Goal: Task Accomplishment & Management: Complete application form

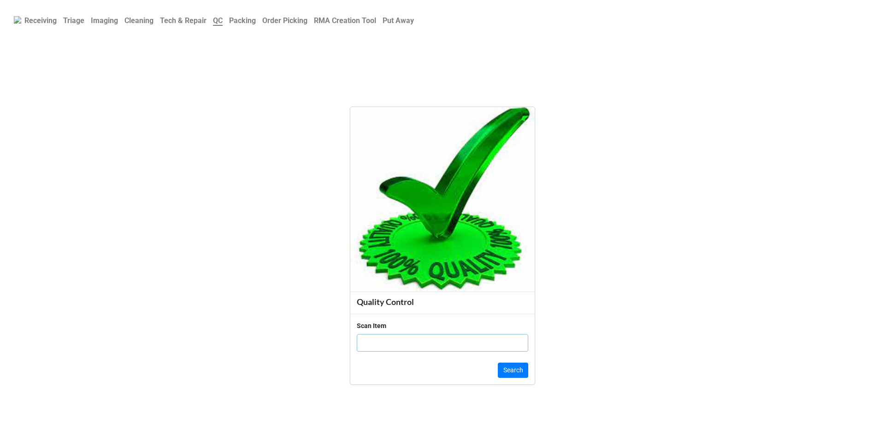
click at [145, 22] on b "Cleaning" at bounding box center [138, 20] width 29 height 9
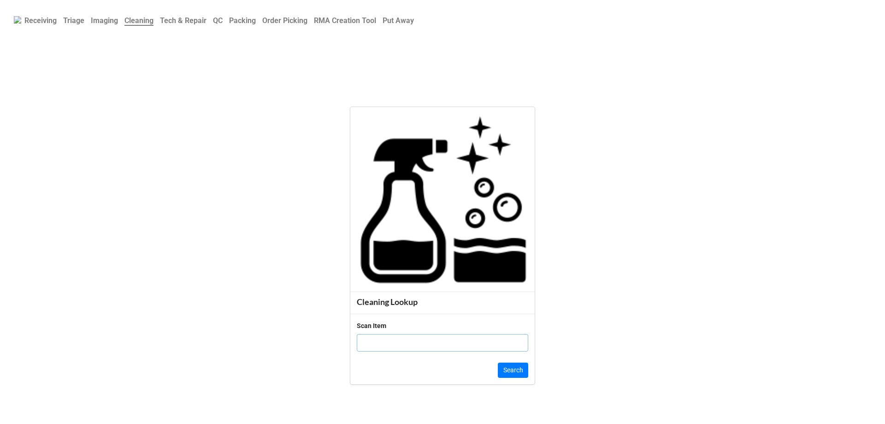
click at [375, 346] on input "text" at bounding box center [442, 343] width 171 height 18
click button "Search" at bounding box center [513, 370] width 30 height 16
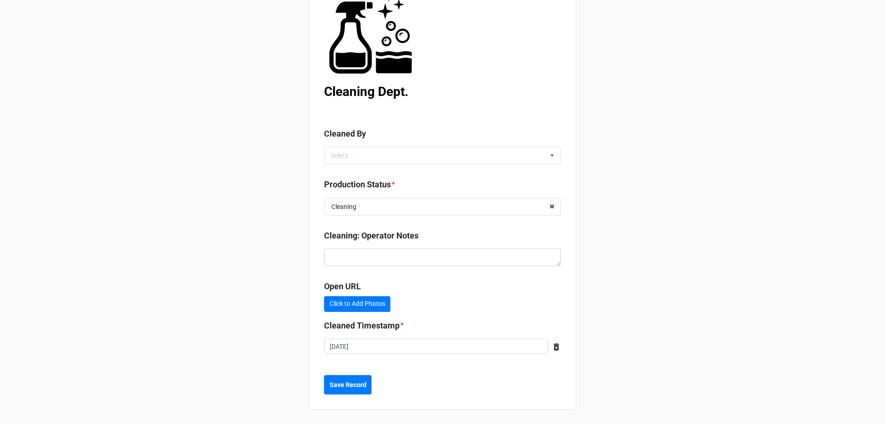
scroll to position [83, 0]
click at [546, 153] on icon at bounding box center [552, 155] width 14 height 17
click at [466, 183] on div "Christian R" at bounding box center [443, 188] width 236 height 17
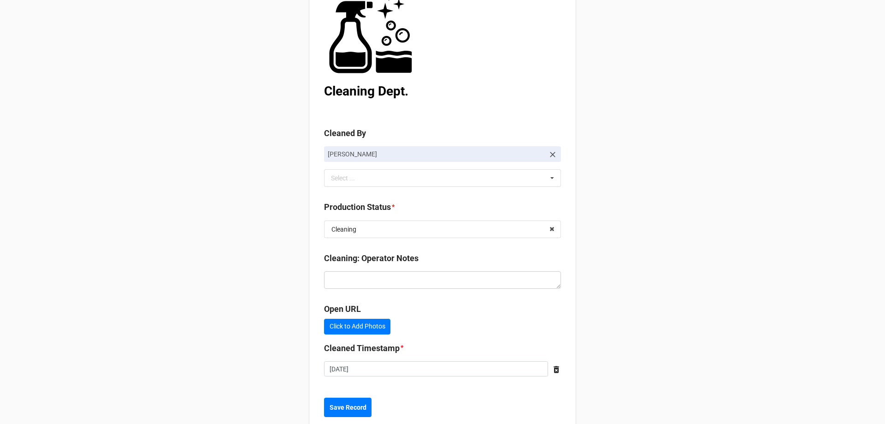
click at [733, 154] on div "Back Receiving Triage Imaging Cleaning Tech & Repair QC Packing Order Picking R…" at bounding box center [442, 181] width 885 height 529
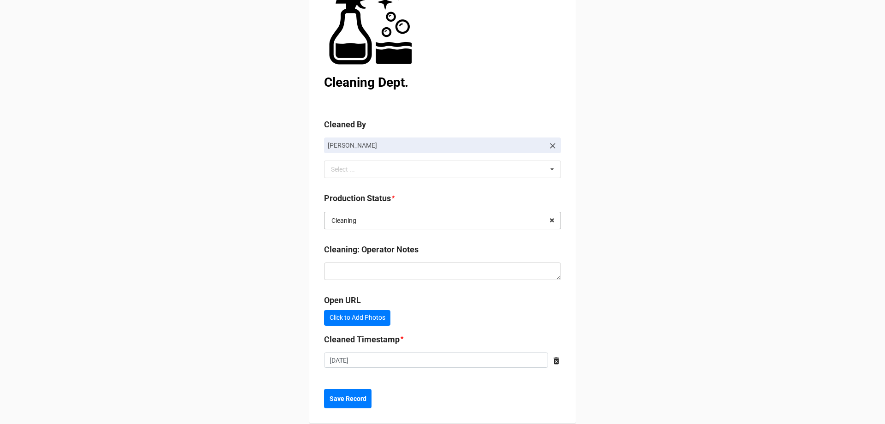
scroll to position [106, 0]
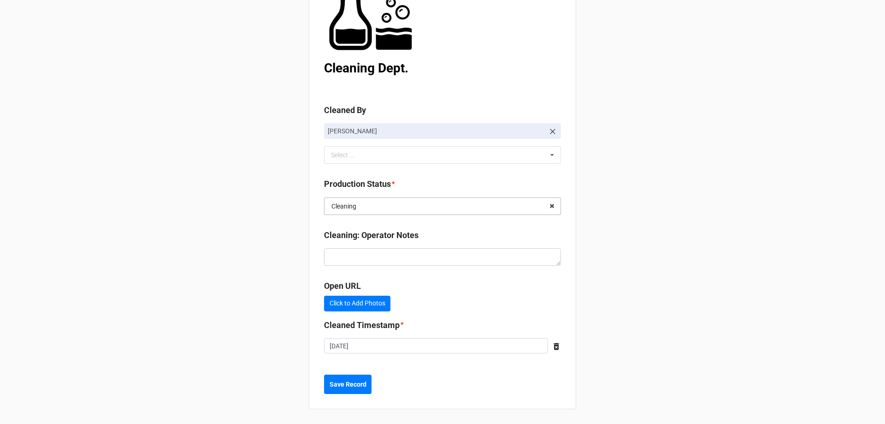
click at [514, 204] on input "text" at bounding box center [443, 206] width 236 height 17
click at [620, 164] on div "Back Receiving Triage Imaging Cleaning Tech & Repair QC Packing Order Picking R…" at bounding box center [442, 158] width 885 height 529
click at [514, 198] on input "text" at bounding box center [443, 206] width 236 height 17
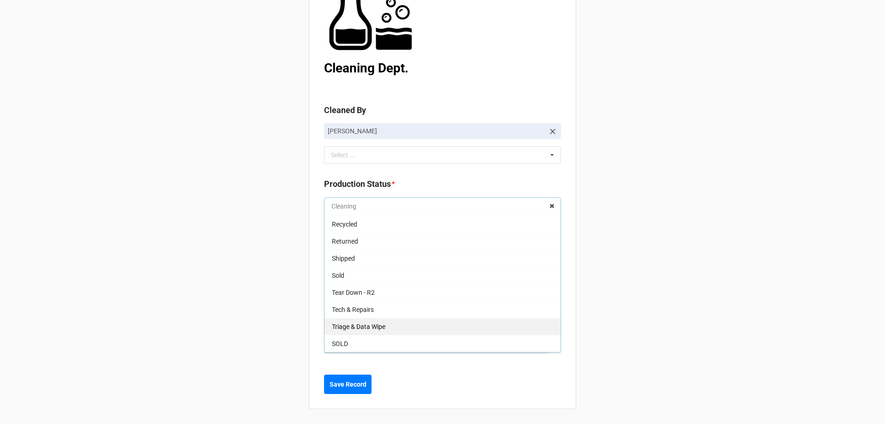
scroll to position [0, 0]
click at [416, 321] on div "Packing" at bounding box center [443, 325] width 236 height 17
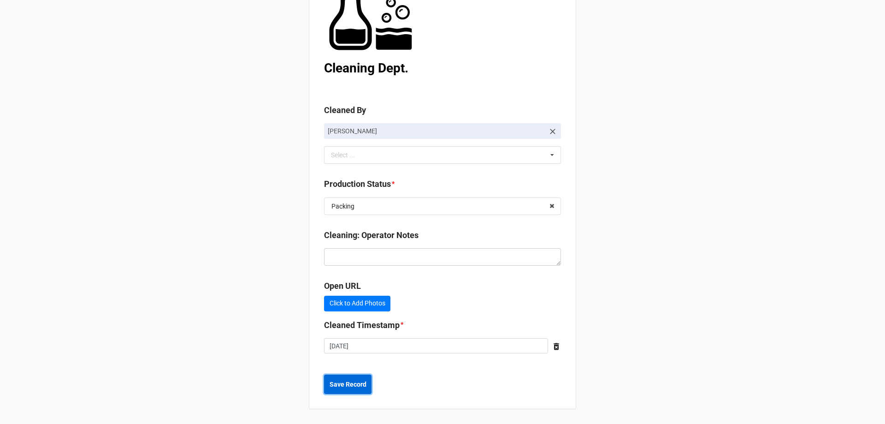
click at [349, 390] on button "Save Record" at bounding box center [347, 383] width 47 height 19
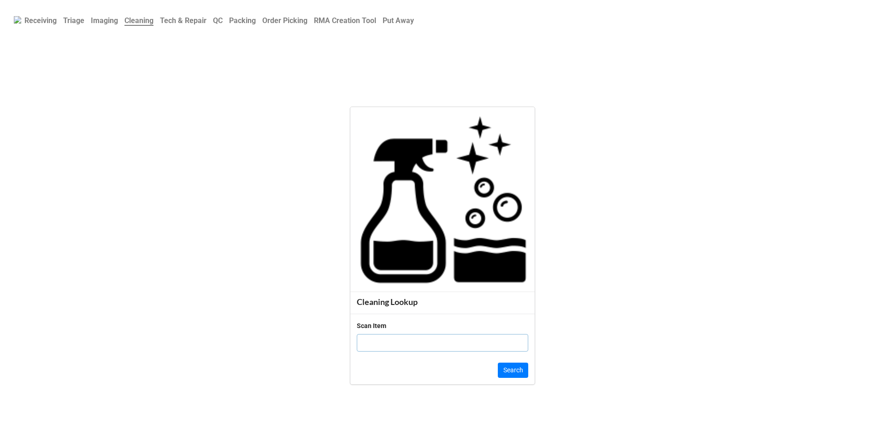
click at [455, 345] on input "text" at bounding box center [442, 343] width 171 height 18
click button "Search" at bounding box center [513, 370] width 30 height 16
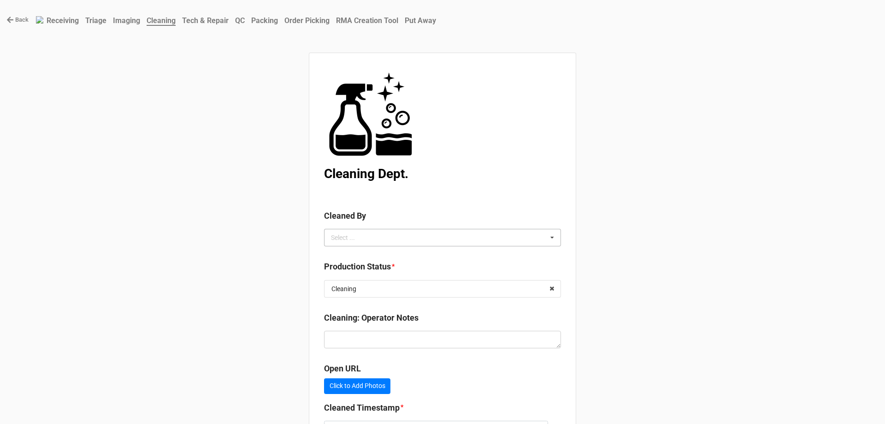
click at [545, 240] on icon at bounding box center [552, 237] width 14 height 17
click at [412, 276] on div "Christian R" at bounding box center [443, 271] width 236 height 17
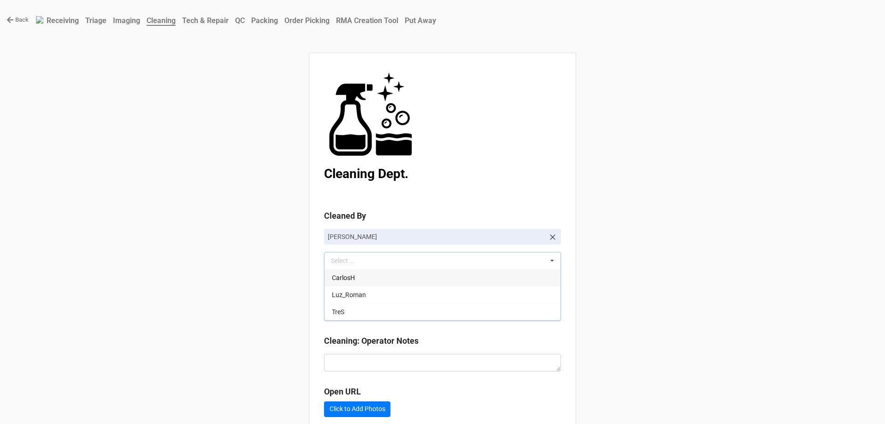
click at [658, 245] on div "Back Receiving Triage Imaging Cleaning Tech & Repair QC Packing Order Picking R…" at bounding box center [442, 264] width 885 height 529
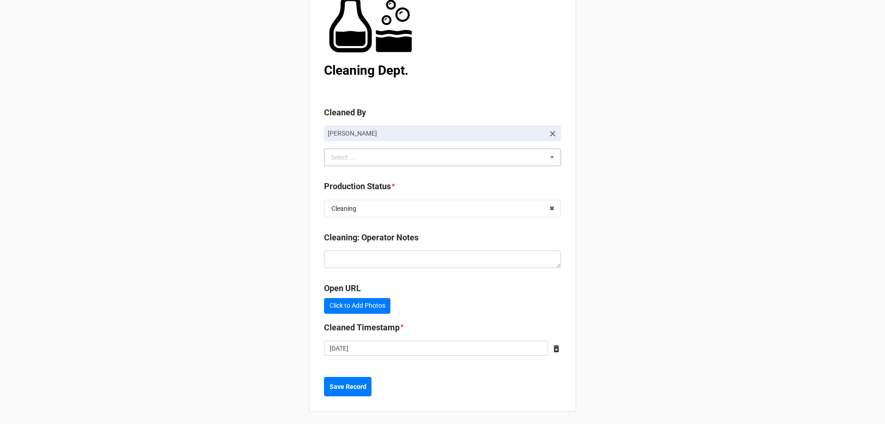
scroll to position [106, 0]
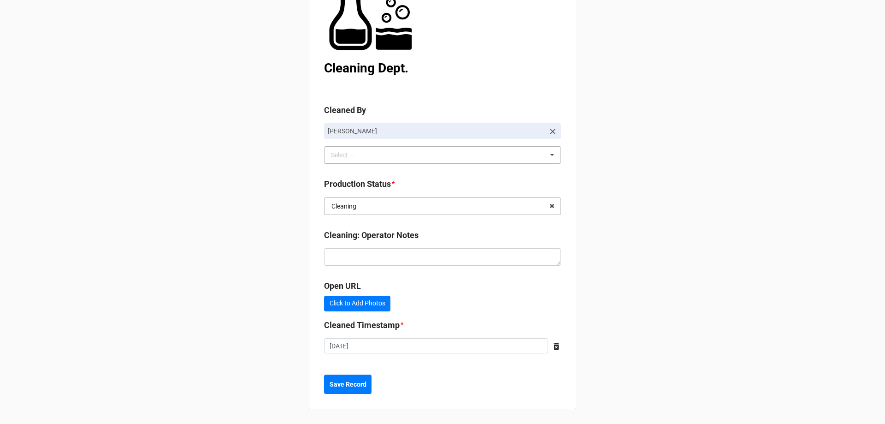
click at [519, 205] on input "text" at bounding box center [443, 206] width 236 height 17
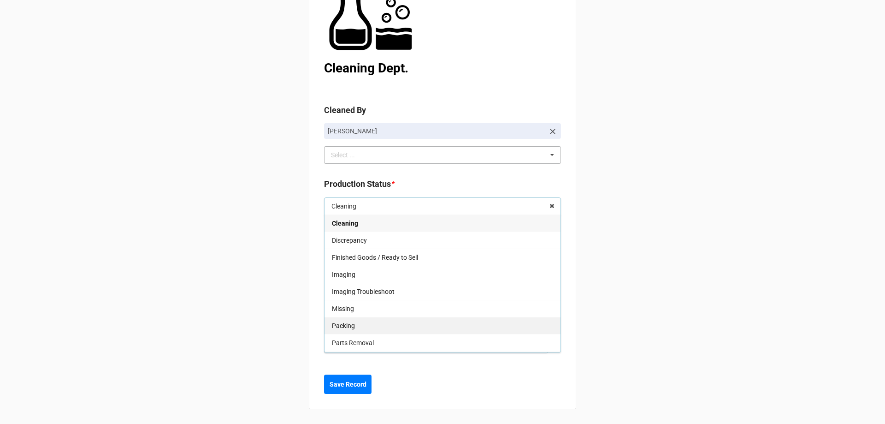
click at [399, 319] on div "Packing" at bounding box center [443, 325] width 236 height 17
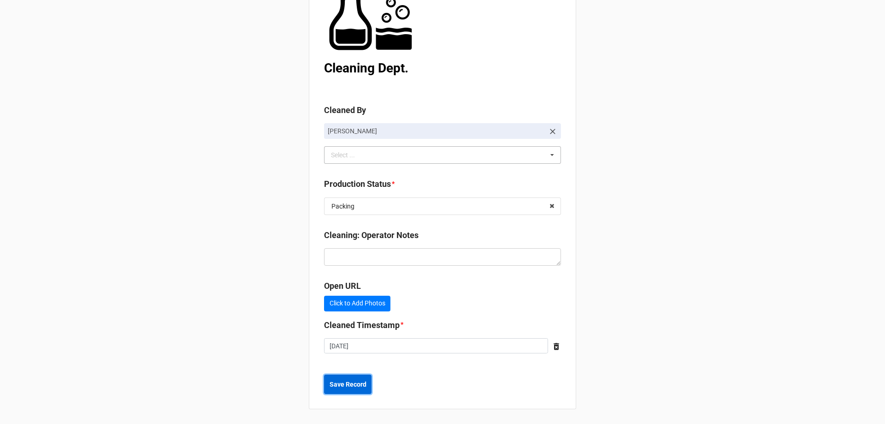
click at [349, 383] on b "Save Record" at bounding box center [348, 384] width 37 height 10
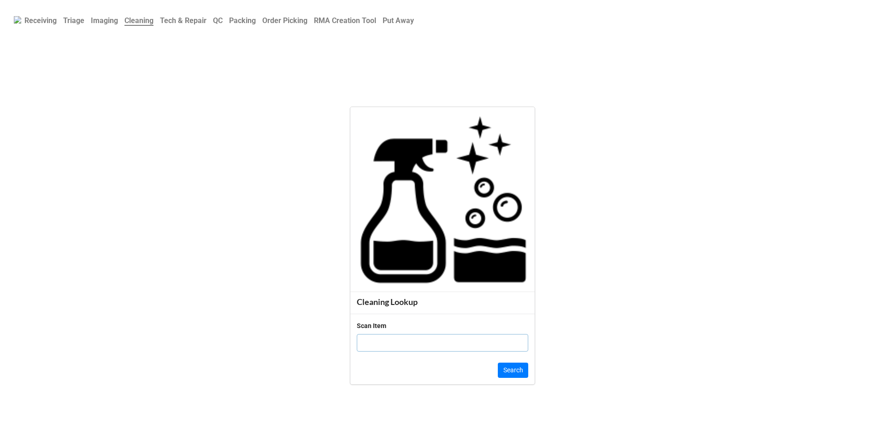
click at [413, 346] on input "text" at bounding box center [442, 343] width 171 height 18
click button "Search" at bounding box center [513, 370] width 30 height 16
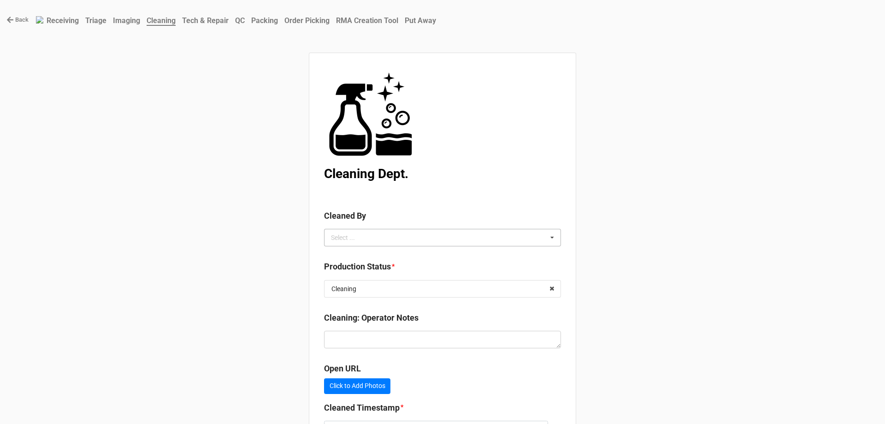
click at [545, 236] on icon at bounding box center [552, 237] width 14 height 17
click at [396, 275] on div "Christian R" at bounding box center [443, 271] width 236 height 17
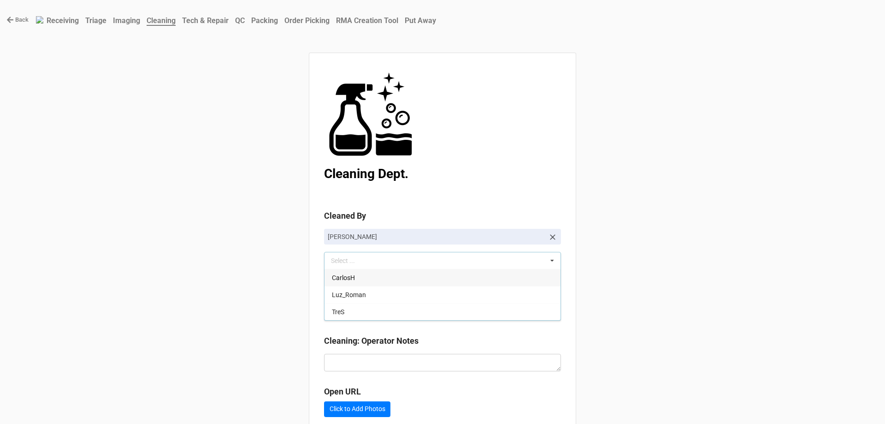
click at [653, 260] on div "Back Receiving Triage Imaging Cleaning Tech & Repair QC Packing Order Picking R…" at bounding box center [442, 264] width 885 height 529
click at [521, 312] on input "text" at bounding box center [443, 311] width 236 height 17
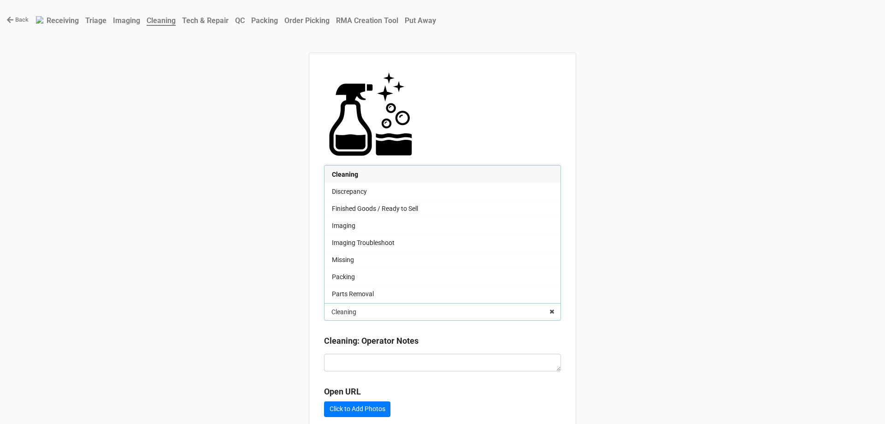
drag, startPoint x: 368, startPoint y: 273, endPoint x: 395, endPoint y: 275, distance: 27.3
click at [368, 273] on div "Packing" at bounding box center [443, 276] width 236 height 17
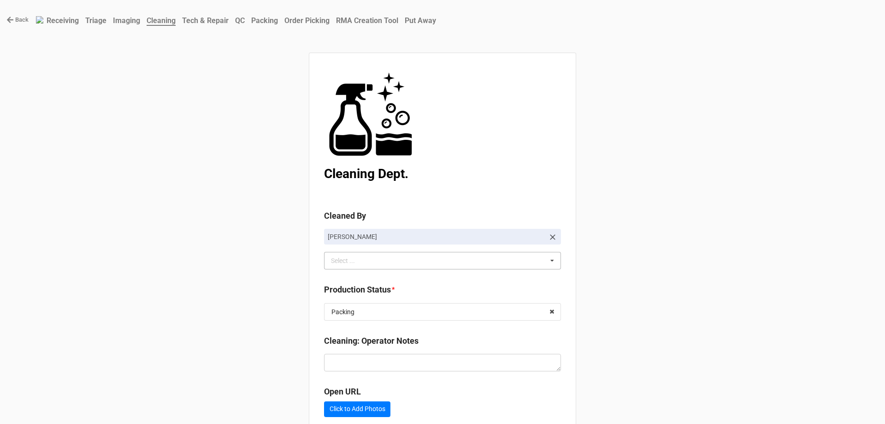
click at [740, 249] on div "Back Receiving Triage Imaging Cleaning Tech & Repair QC Packing Order Picking R…" at bounding box center [442, 264] width 885 height 529
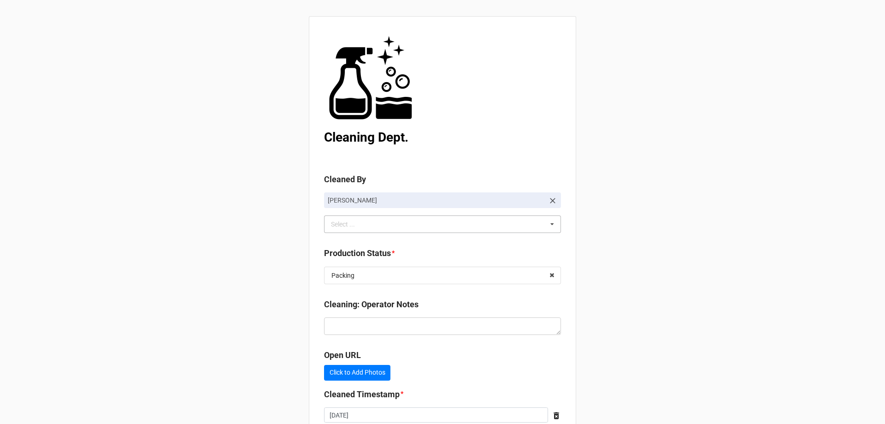
scroll to position [106, 0]
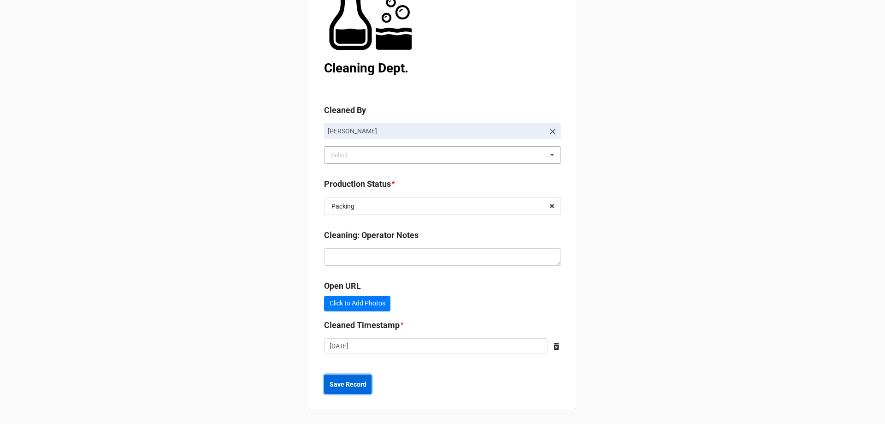
click at [349, 390] on button "Save Record" at bounding box center [347, 383] width 47 height 19
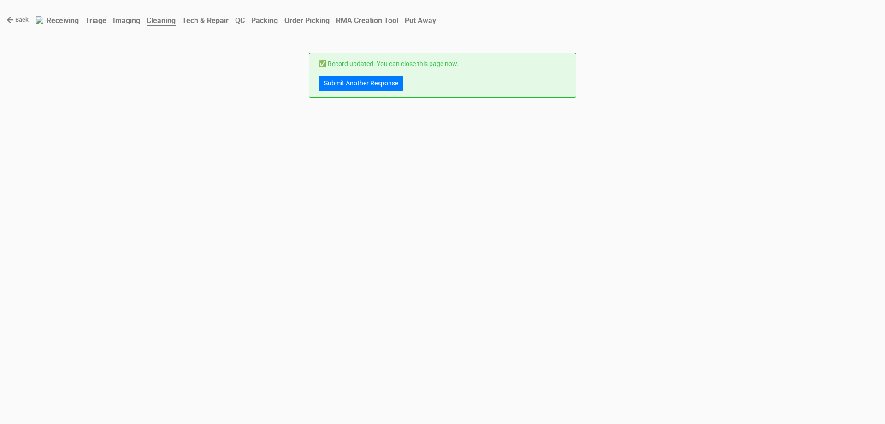
scroll to position [0, 0]
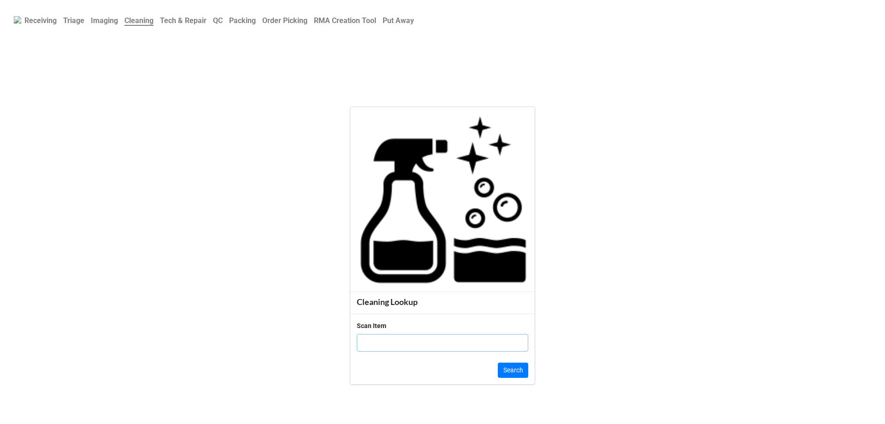
click at [223, 23] on b "QC" at bounding box center [218, 20] width 10 height 9
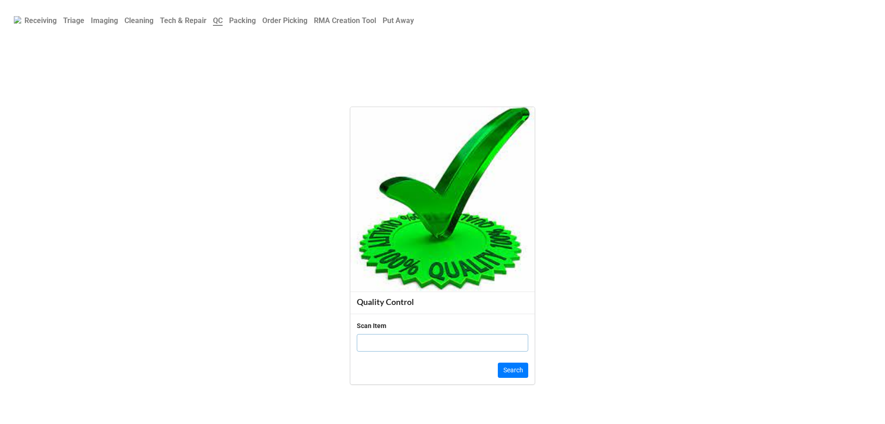
click at [414, 343] on input "text" at bounding box center [442, 343] width 171 height 18
type input "198639"
click button "Search" at bounding box center [513, 370] width 30 height 16
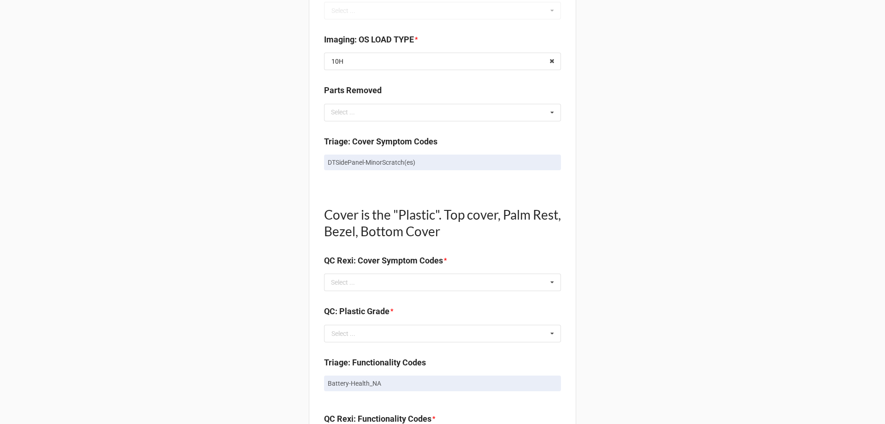
scroll to position [507, 0]
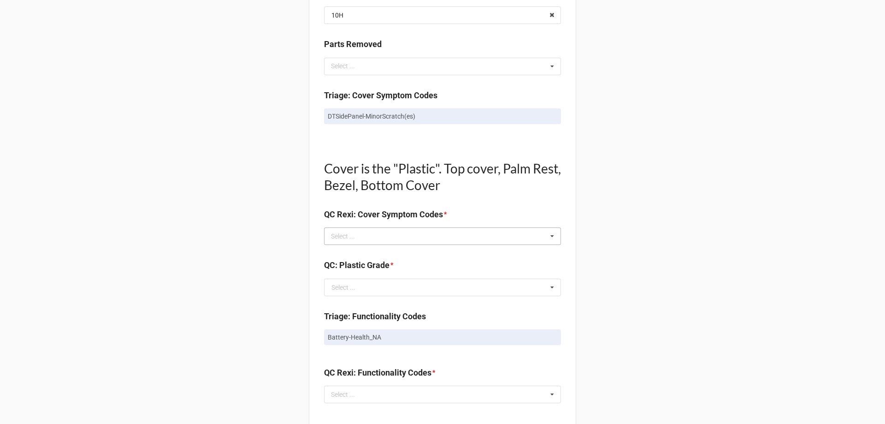
click at [549, 233] on icon at bounding box center [552, 236] width 14 height 17
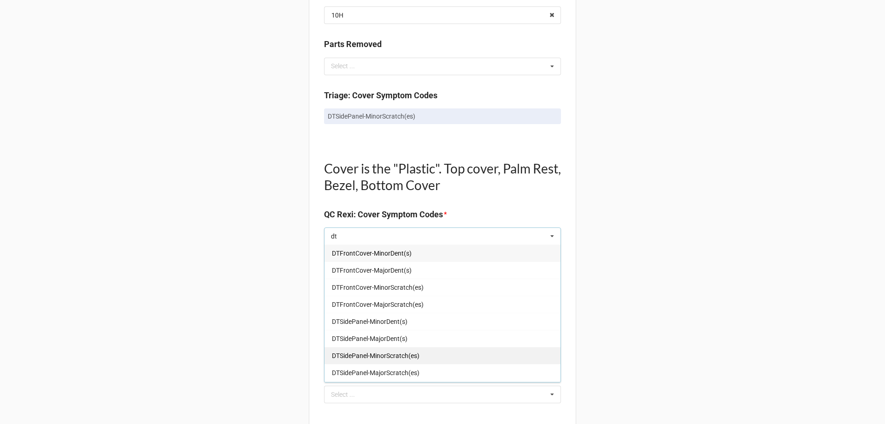
type input "dt"
click at [434, 354] on div "DTSidePanel-MinorScratch(es)" at bounding box center [443, 355] width 236 height 17
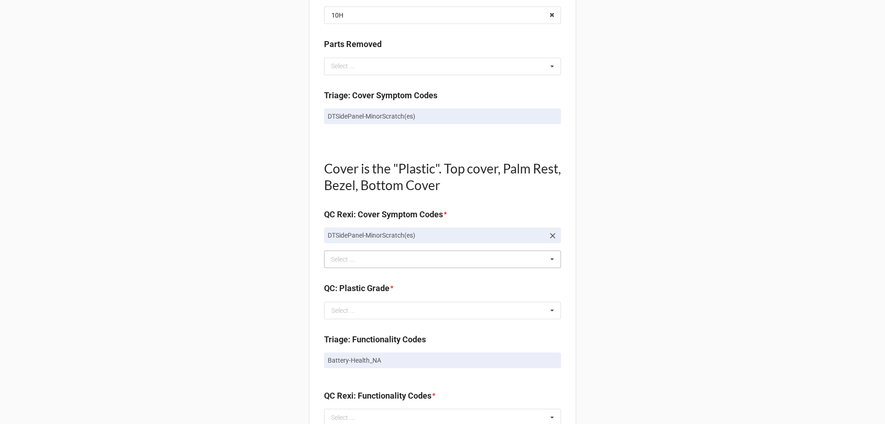
click at [657, 265] on div "Back Receiving Triage Imaging Cleaning Tech & Repair QC Packing Order Picking R…" at bounding box center [442, 287] width 885 height 1589
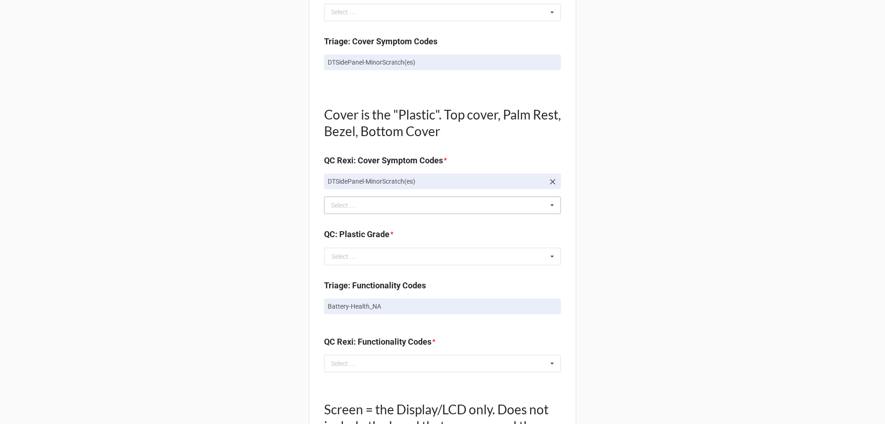
scroll to position [645, 0]
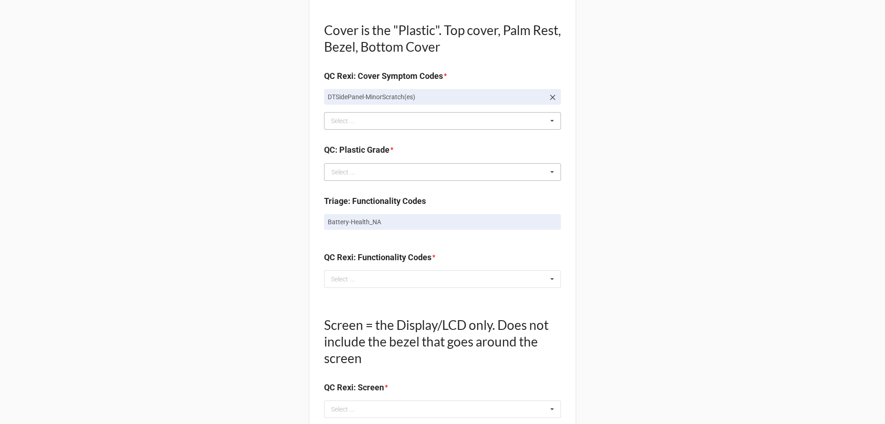
click at [545, 176] on icon at bounding box center [552, 172] width 14 height 17
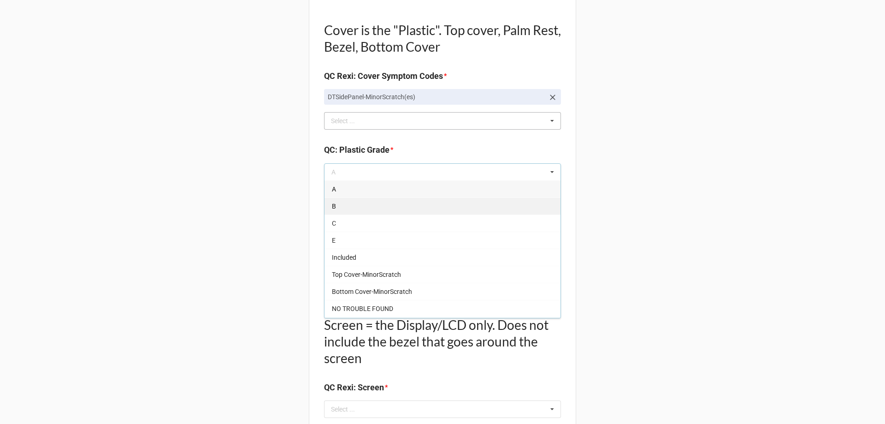
click at [474, 207] on div "B" at bounding box center [443, 205] width 236 height 17
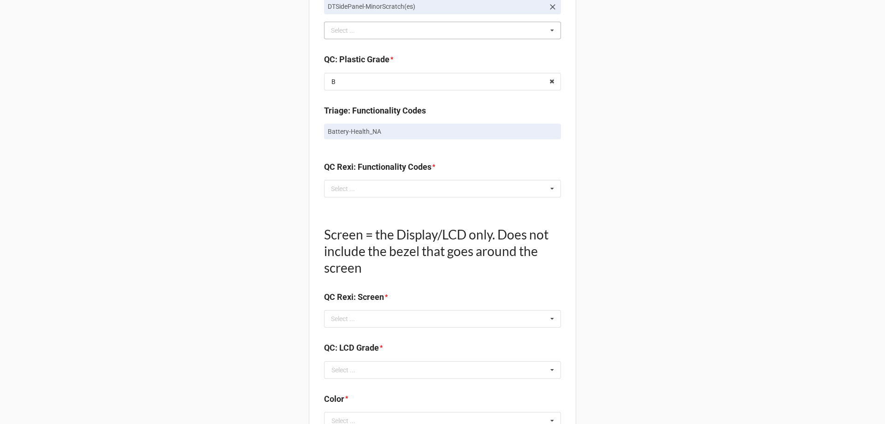
scroll to position [738, 0]
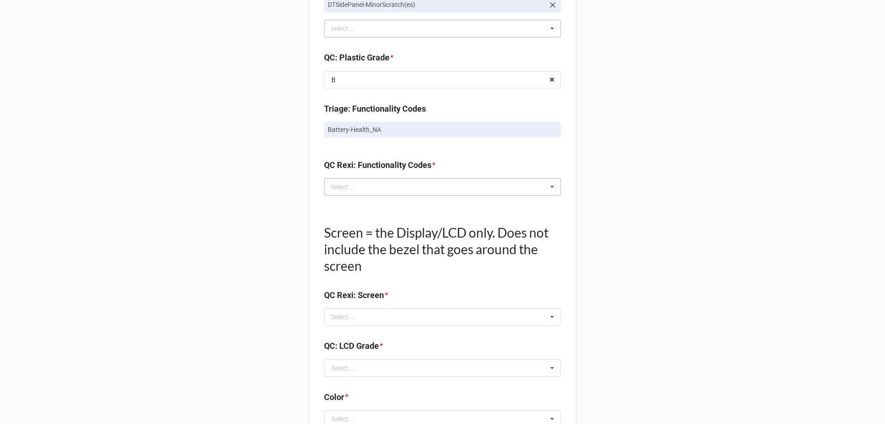
click at [540, 194] on div "Select ... No results found." at bounding box center [442, 187] width 237 height 18
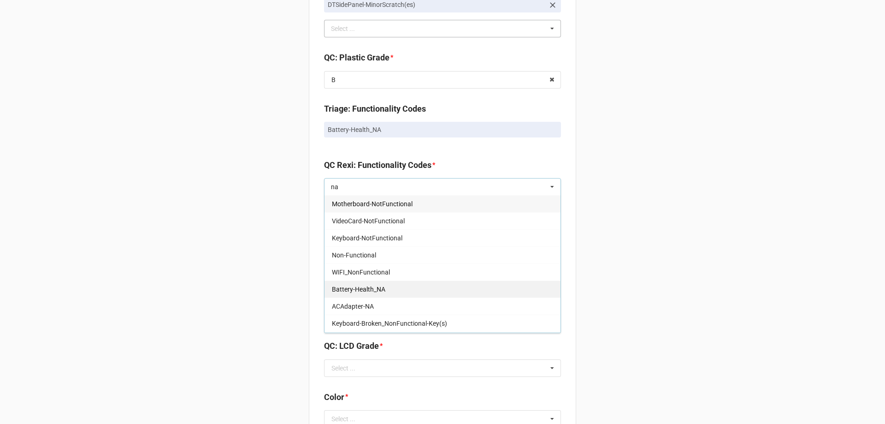
type input "na"
click at [357, 288] on span "Battery-Health_NA" at bounding box center [358, 288] width 53 height 7
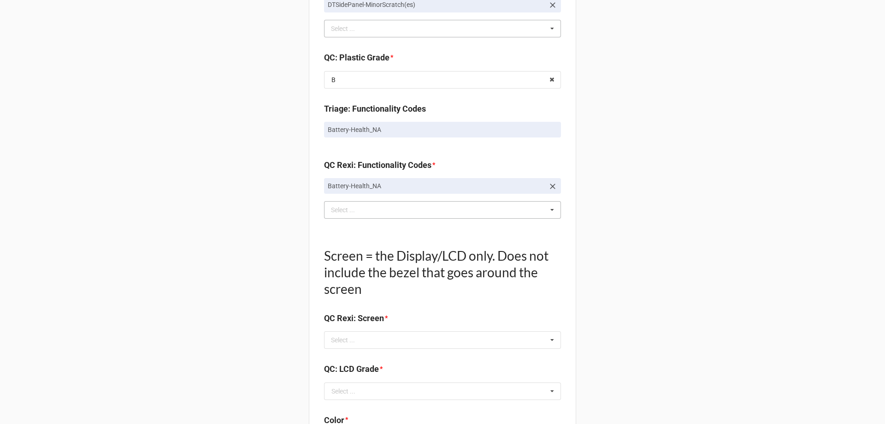
click at [615, 208] on div "Back Receiving Triage Imaging Cleaning Tech & Repair QC Packing Order Picking R…" at bounding box center [442, 68] width 885 height 1612
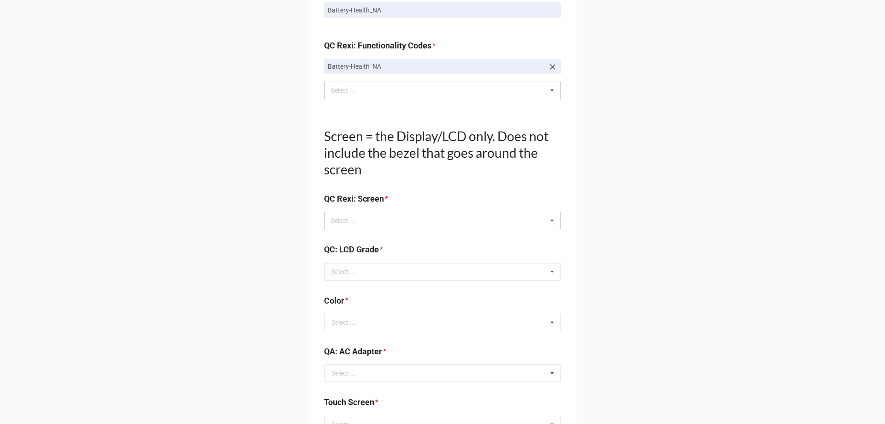
scroll to position [876, 0]
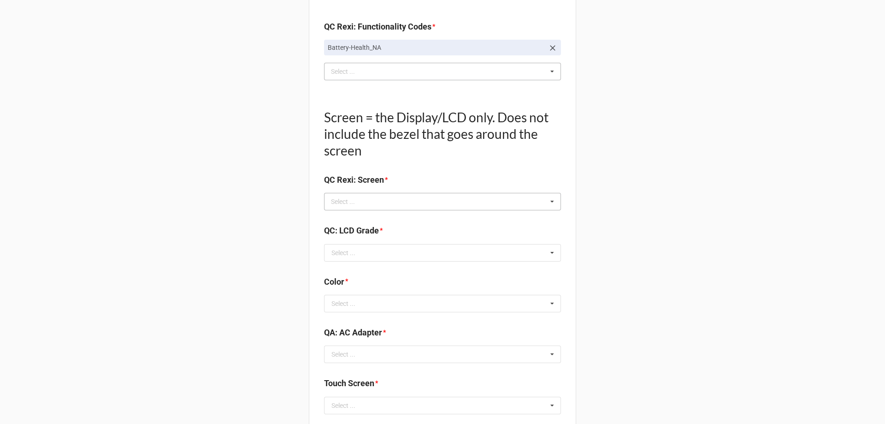
click at [554, 204] on icon at bounding box center [552, 201] width 14 height 17
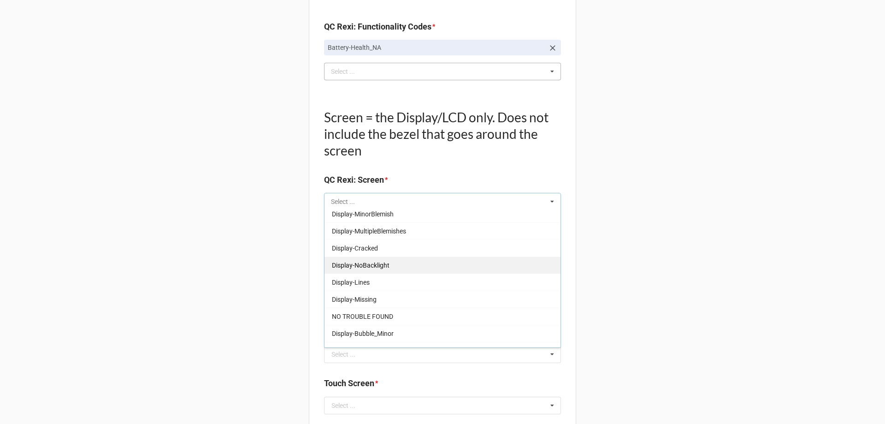
scroll to position [153, 0]
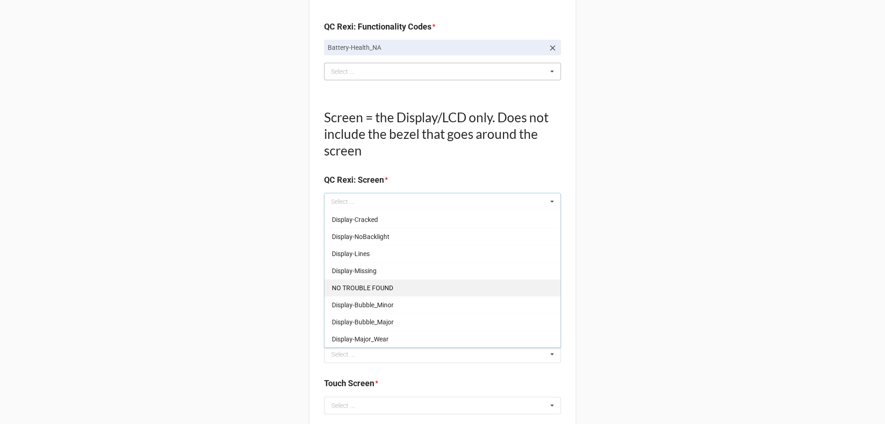
click at [399, 294] on div "NO TROUBLE FOUND" at bounding box center [443, 287] width 236 height 17
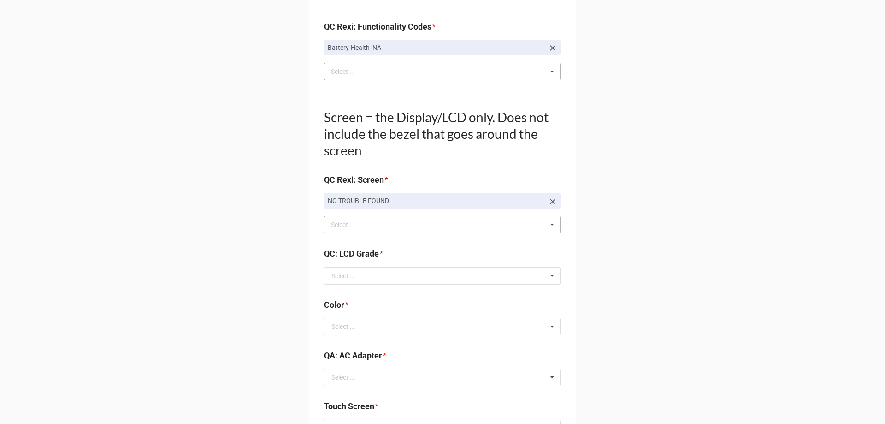
scroll to position [922, 0]
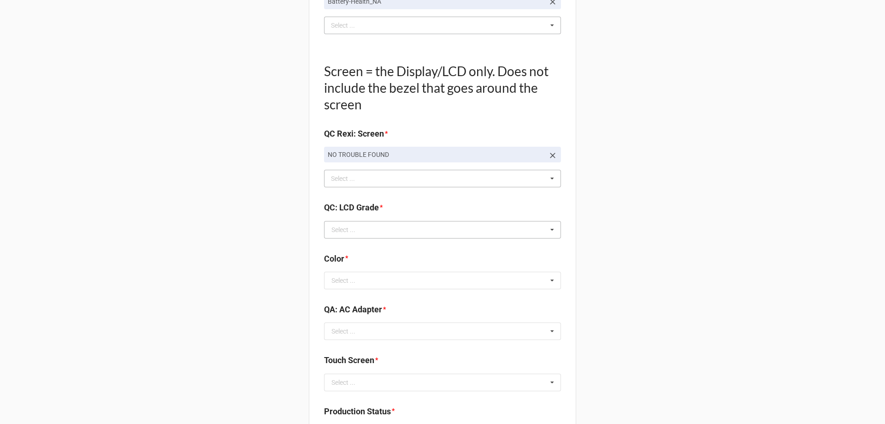
click at [556, 229] on icon at bounding box center [552, 229] width 14 height 17
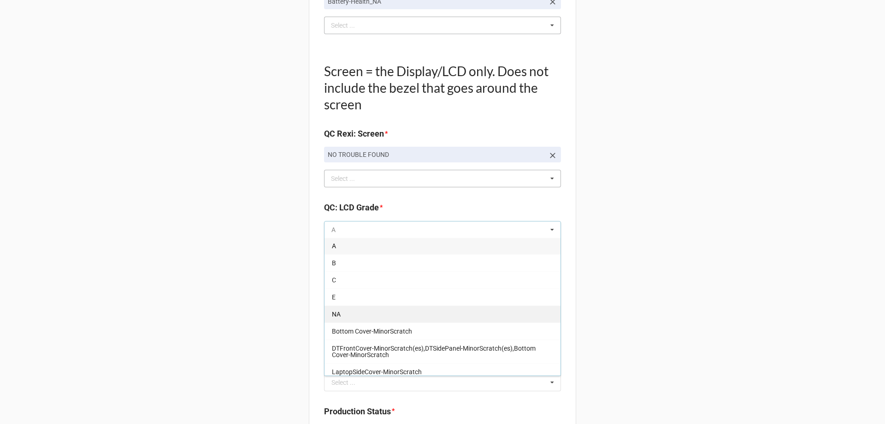
scroll to position [0, 0]
click at [366, 314] on div "NA" at bounding box center [443, 314] width 236 height 17
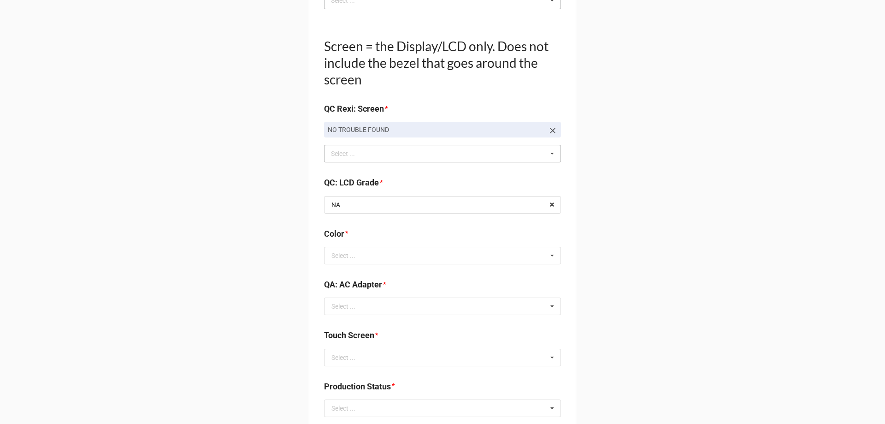
scroll to position [968, 0]
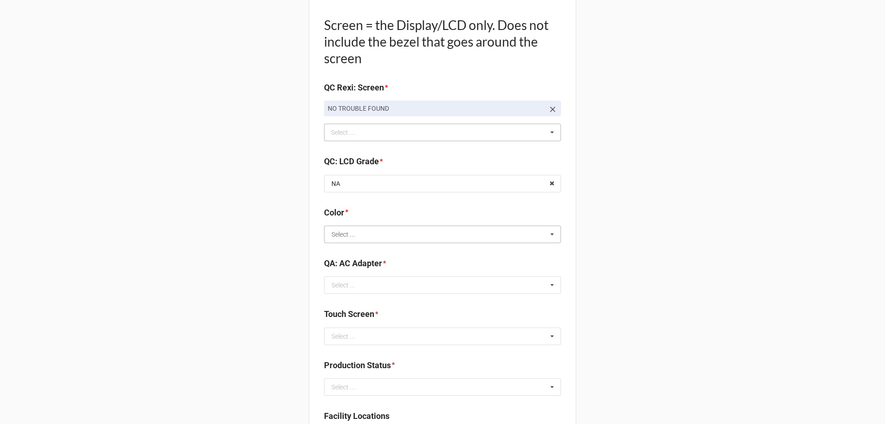
click at [539, 230] on input "text" at bounding box center [443, 234] width 236 height 17
click at [445, 258] on div "BLACK" at bounding box center [443, 250] width 236 height 17
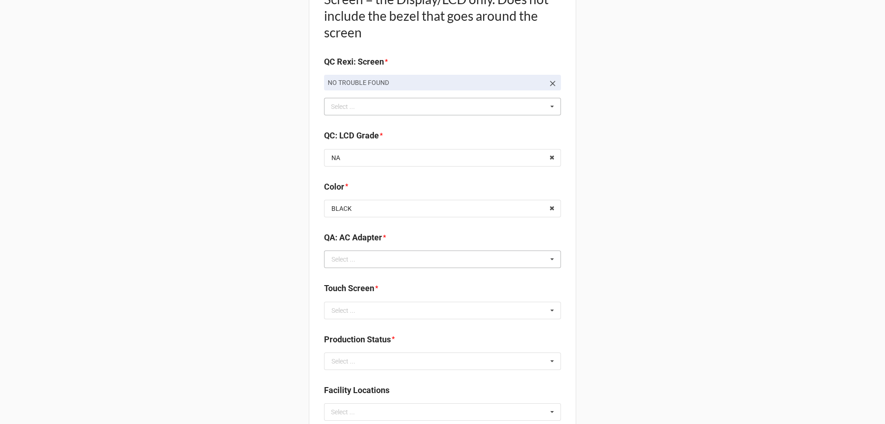
scroll to position [1014, 0]
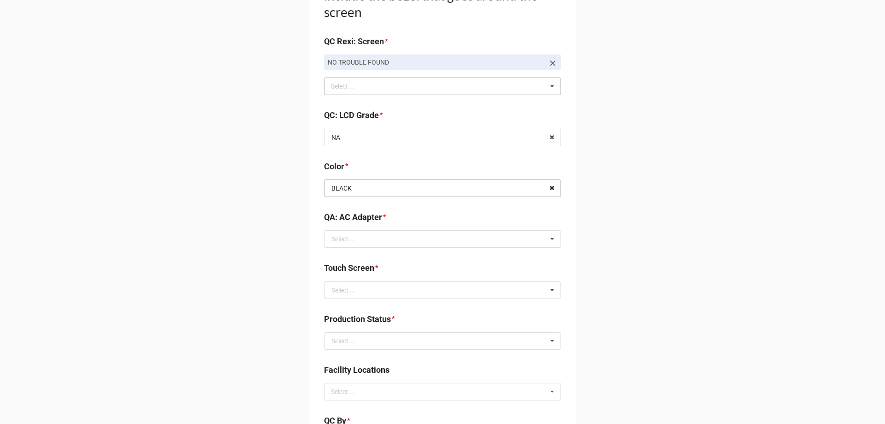
click at [545, 185] on icon at bounding box center [552, 188] width 14 height 17
click at [537, 194] on input "text" at bounding box center [443, 188] width 236 height 17
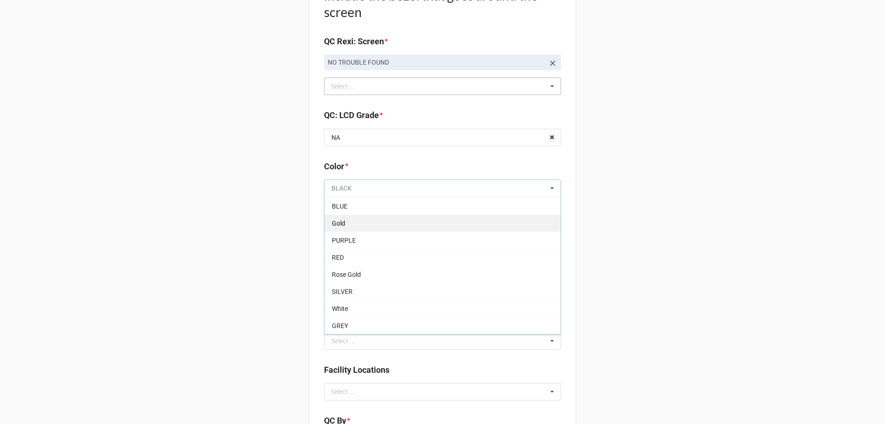
scroll to position [0, 0]
click at [477, 208] on div "BLACK" at bounding box center [443, 204] width 236 height 17
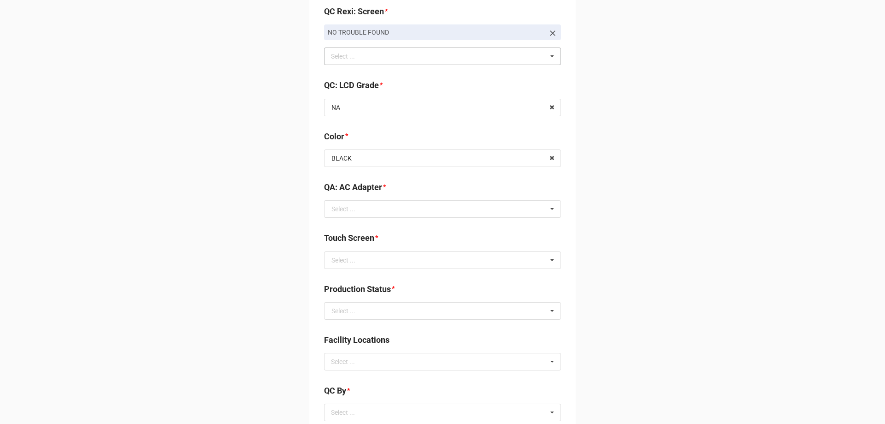
scroll to position [1060, 0]
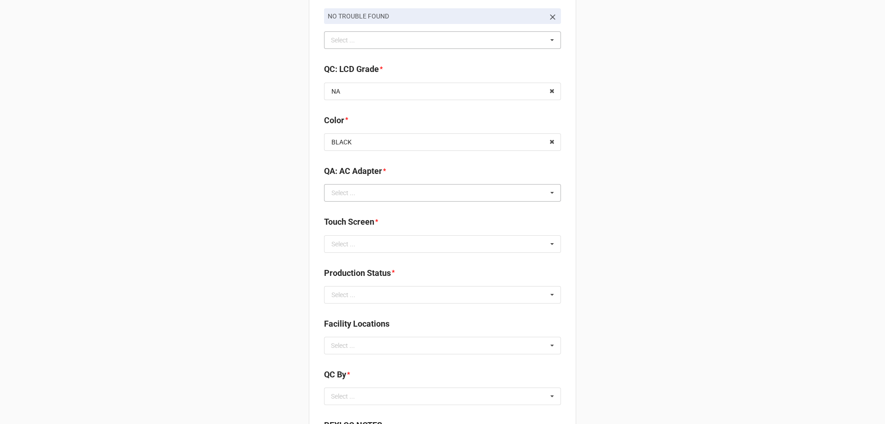
click at [549, 201] on icon at bounding box center [552, 192] width 14 height 17
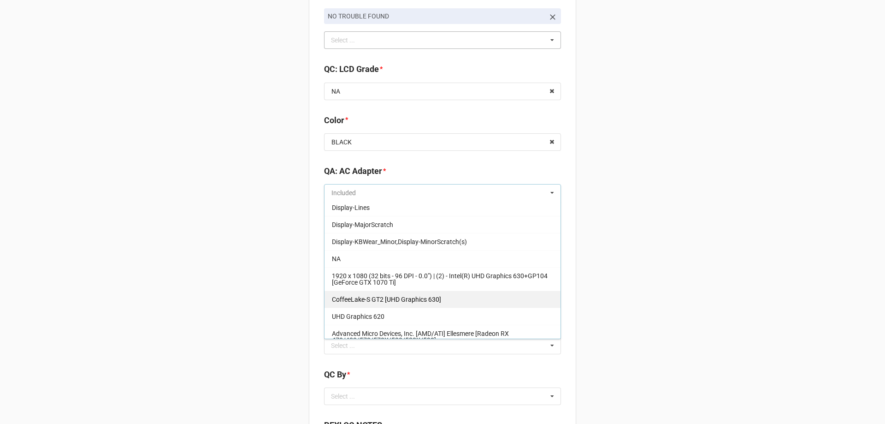
scroll to position [165, 0]
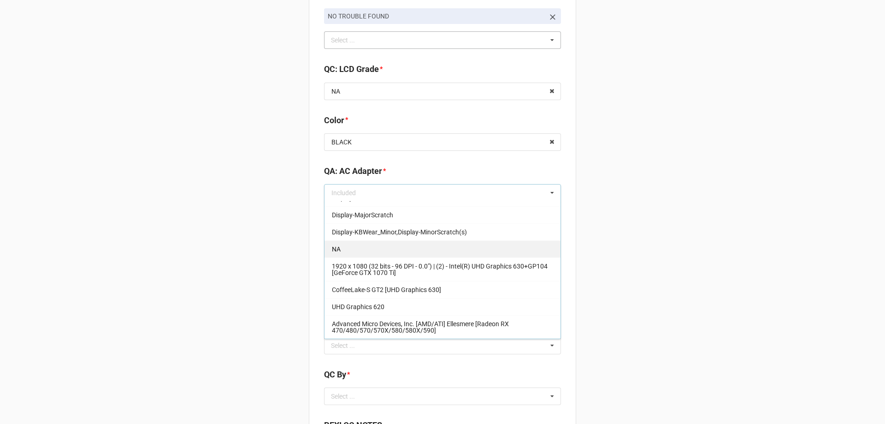
click at [368, 251] on div "NA" at bounding box center [443, 248] width 236 height 17
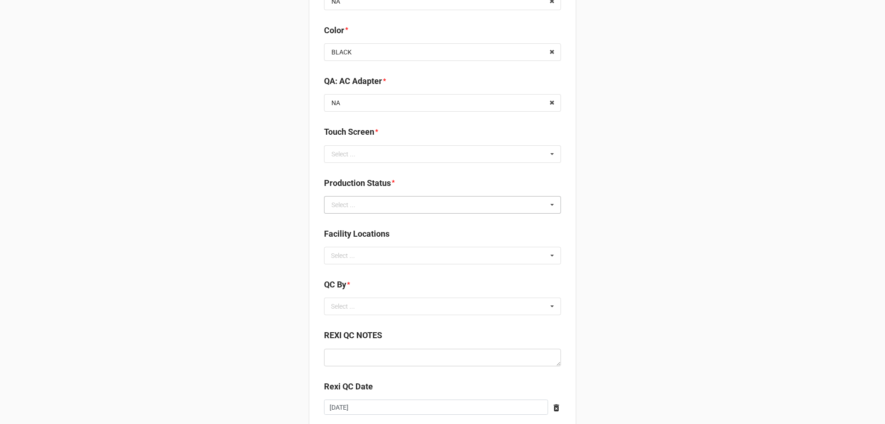
scroll to position [1152, 0]
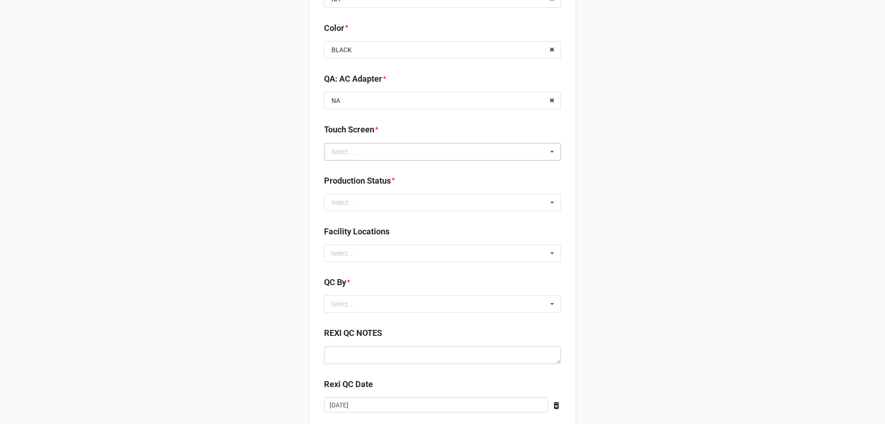
click at [546, 150] on icon at bounding box center [552, 151] width 14 height 17
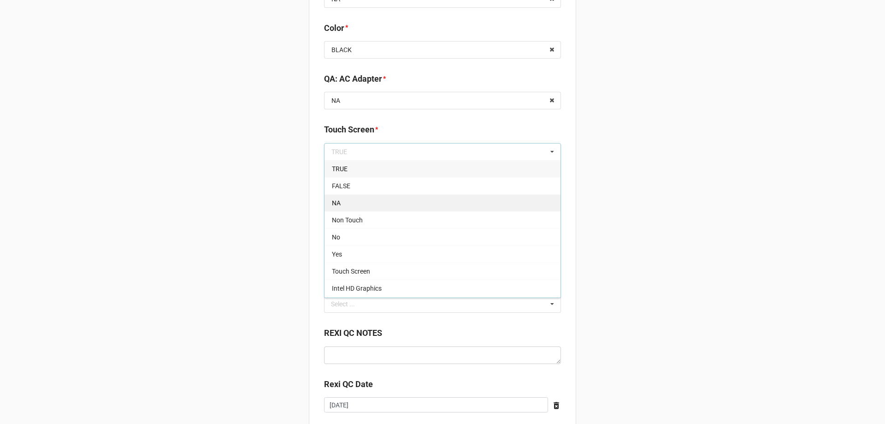
click at [378, 205] on div "NA" at bounding box center [443, 202] width 236 height 17
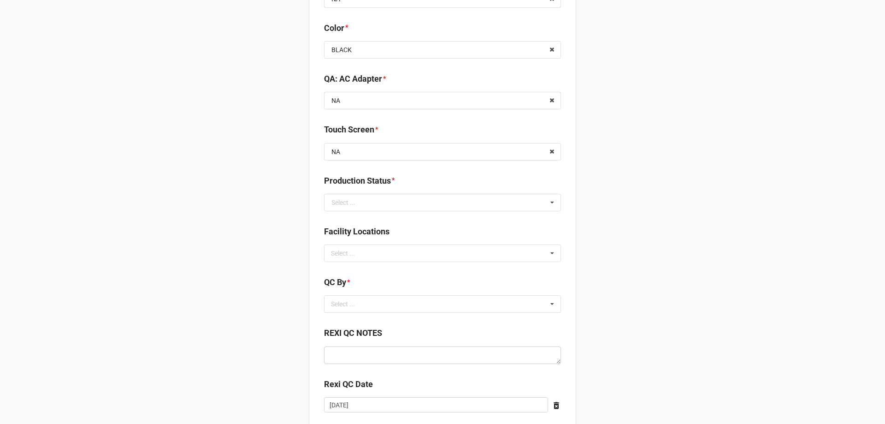
scroll to position [1198, 0]
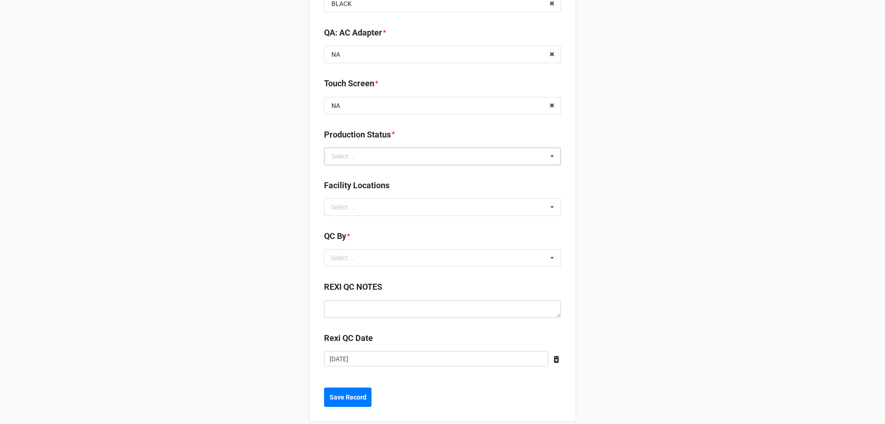
click at [551, 155] on icon at bounding box center [552, 156] width 14 height 17
click at [369, 179] on div "Cleaning" at bounding box center [443, 173] width 236 height 17
click at [552, 254] on icon at bounding box center [552, 257] width 14 height 17
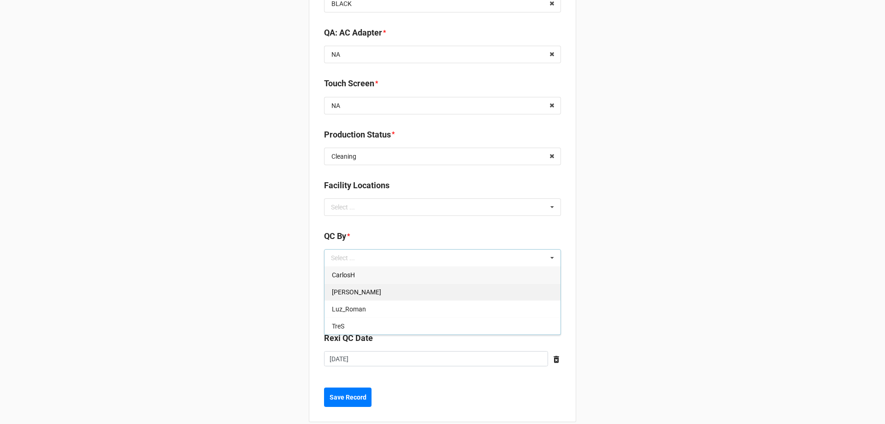
click at [413, 289] on div "Christian R" at bounding box center [443, 291] width 236 height 17
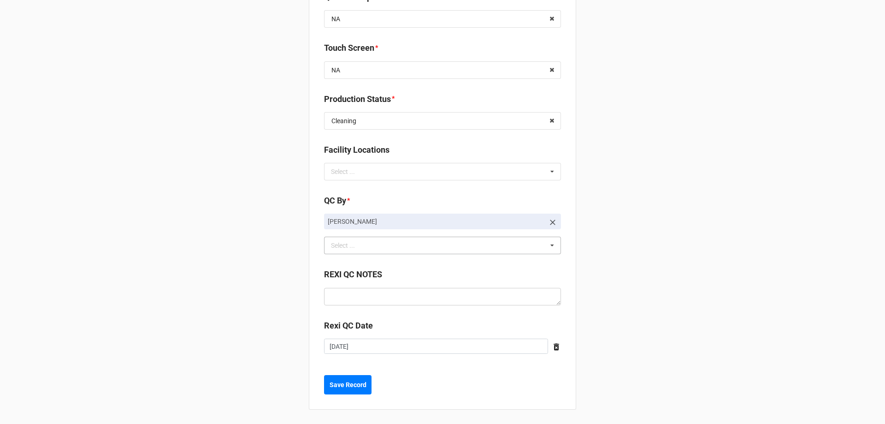
scroll to position [1234, 0]
click at [343, 384] on b "Save Record" at bounding box center [348, 384] width 37 height 10
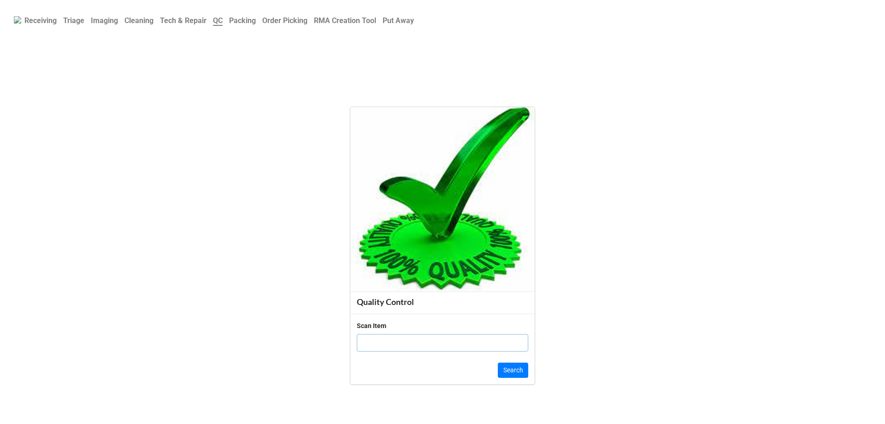
click at [153, 24] on b "Cleaning" at bounding box center [138, 20] width 29 height 9
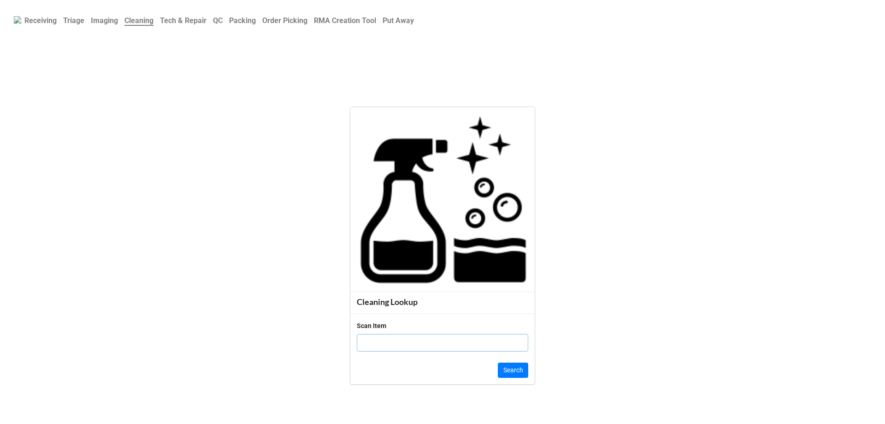
click at [405, 346] on input "text" at bounding box center [442, 343] width 171 height 18
click button "Search" at bounding box center [513, 370] width 30 height 16
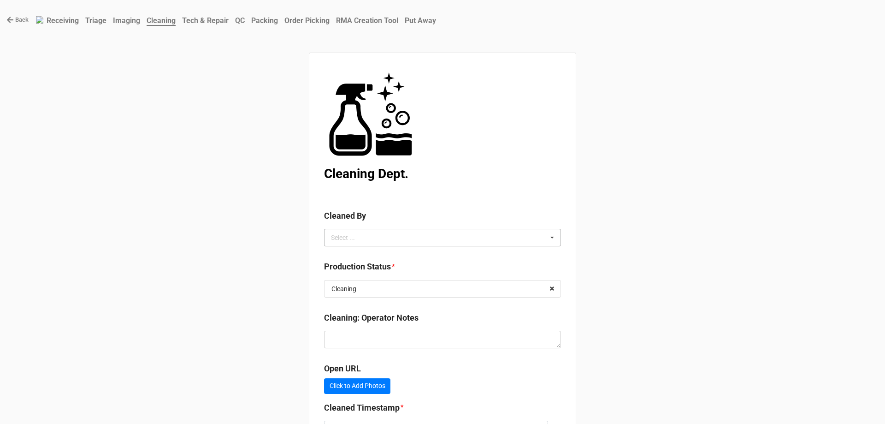
click at [555, 232] on icon at bounding box center [552, 237] width 14 height 17
click at [420, 272] on div "[PERSON_NAME]" at bounding box center [443, 271] width 236 height 17
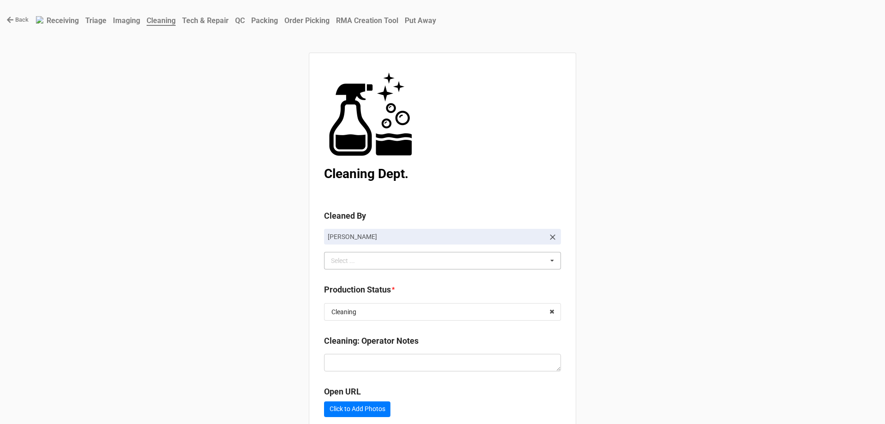
click at [672, 232] on div "Back Receiving Triage Imaging Cleaning Tech & Repair QC Packing Order Picking R…" at bounding box center [442, 264] width 885 height 529
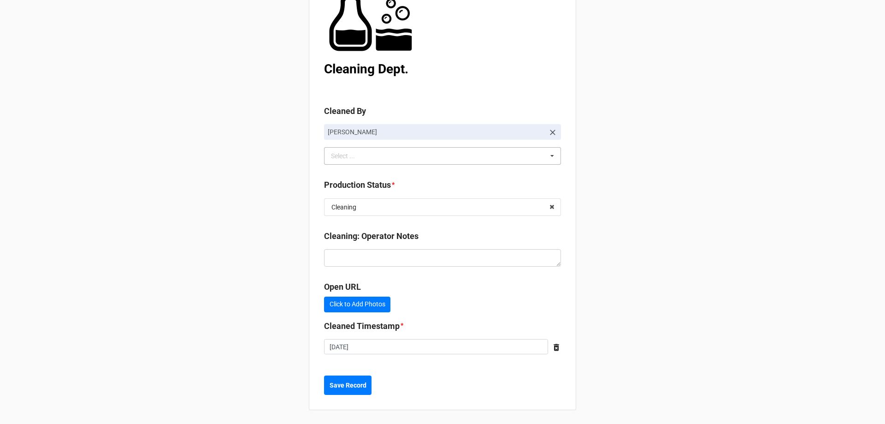
scroll to position [106, 0]
click at [537, 208] on input "text" at bounding box center [443, 206] width 236 height 17
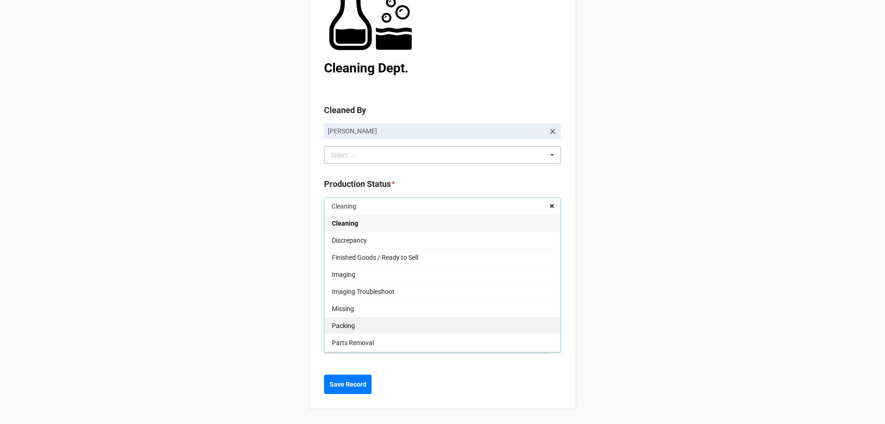
click at [425, 327] on div "Packing" at bounding box center [443, 325] width 236 height 17
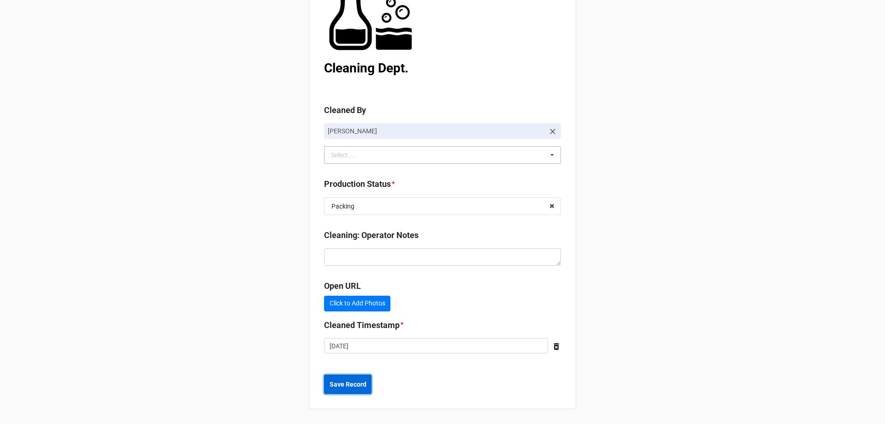
click at [359, 387] on b "Save Record" at bounding box center [348, 384] width 37 height 10
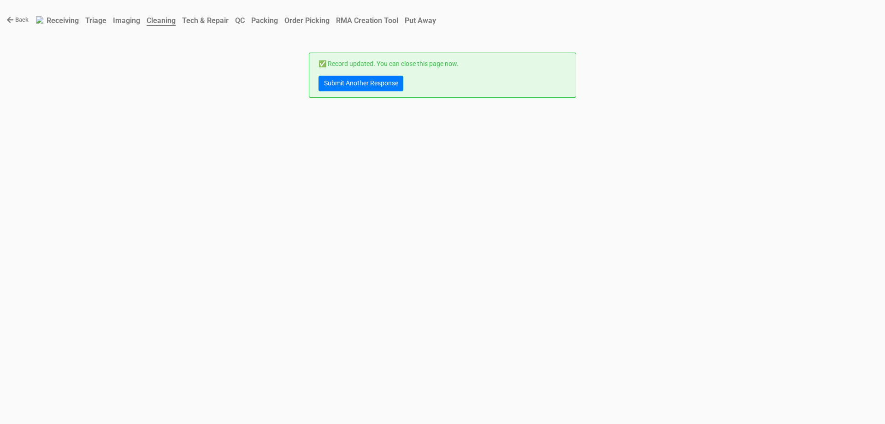
scroll to position [0, 0]
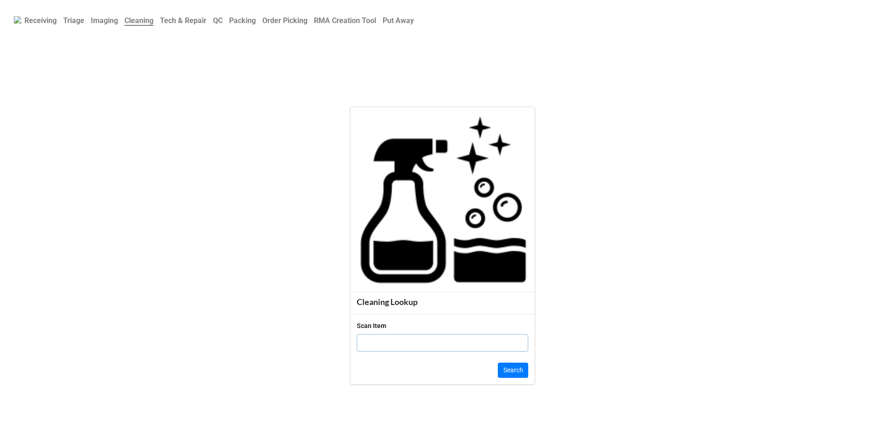
click at [435, 343] on input "text" at bounding box center [442, 343] width 171 height 18
click button "Search" at bounding box center [513, 370] width 30 height 16
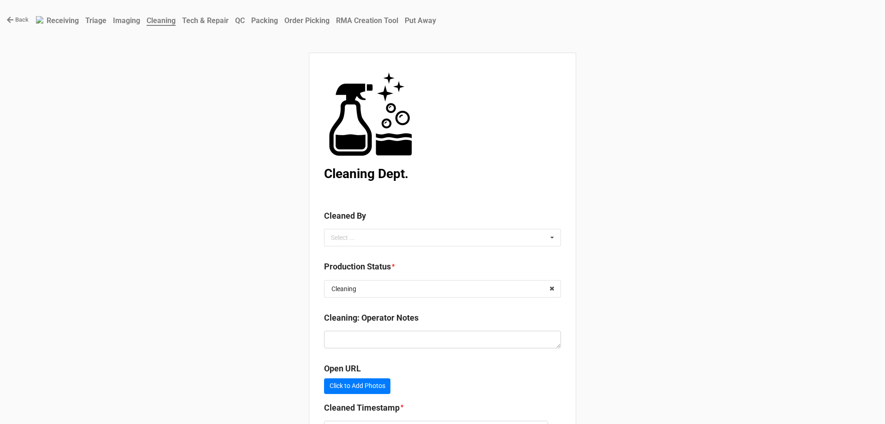
click at [723, 207] on div "Back Receiving Triage Imaging Cleaning Tech & Repair QC Packing Order Picking R…" at bounding box center [442, 253] width 885 height 506
click at [557, 239] on div "Select ... No results found." at bounding box center [442, 238] width 237 height 18
click at [447, 278] on div "[PERSON_NAME]" at bounding box center [443, 271] width 236 height 17
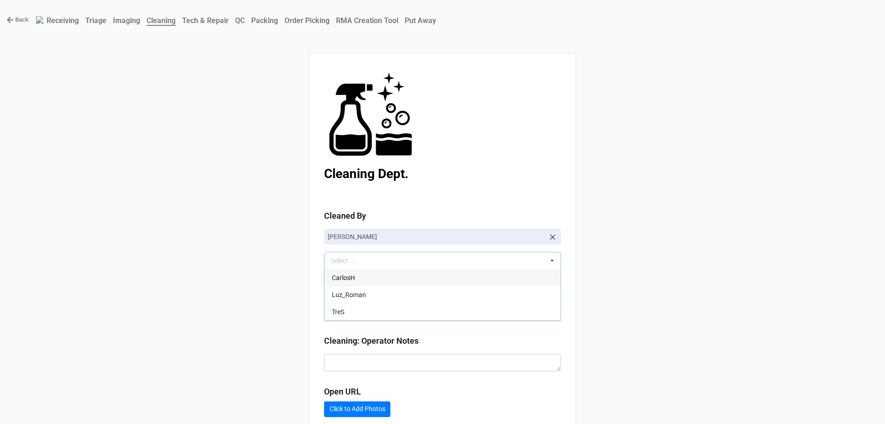
click at [621, 226] on div "Back Receiving Triage Imaging Cleaning Tech & Repair QC Packing Order Picking R…" at bounding box center [442, 264] width 885 height 529
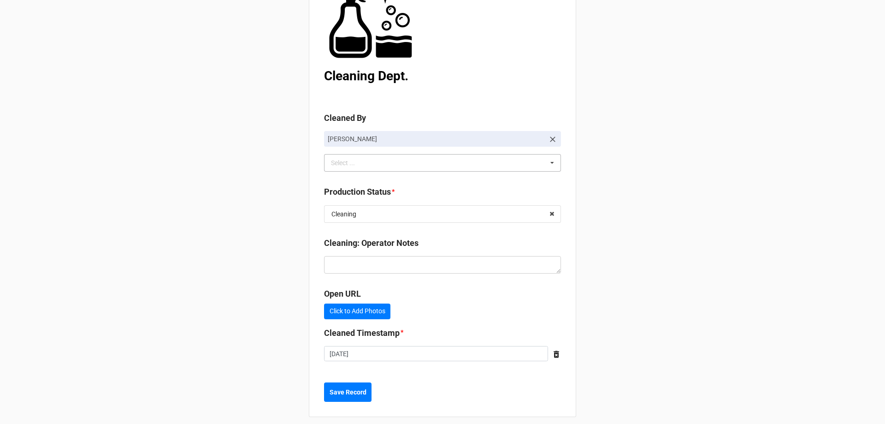
scroll to position [106, 0]
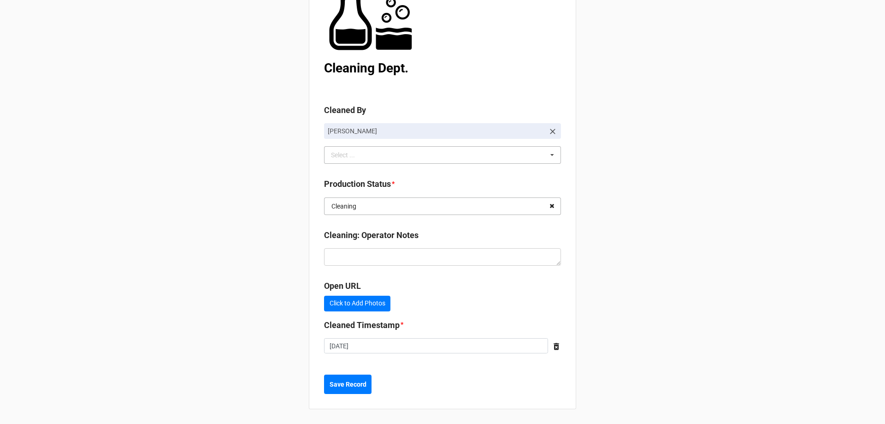
click at [545, 206] on icon at bounding box center [552, 206] width 14 height 17
click at [484, 213] on input "text" at bounding box center [443, 206] width 236 height 17
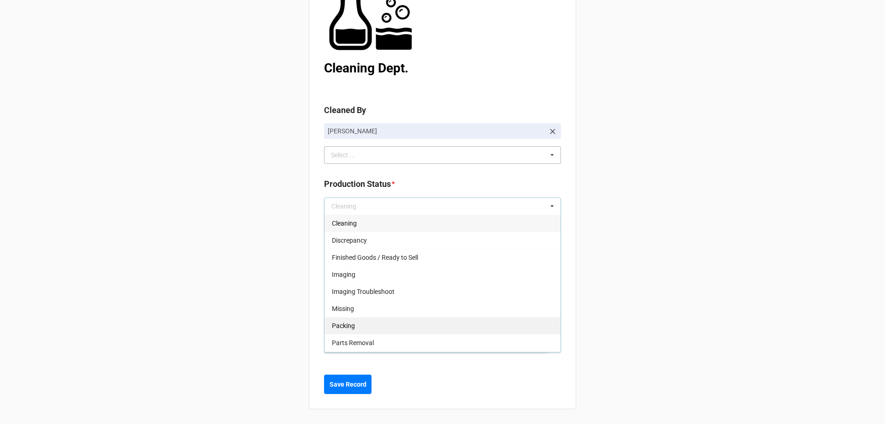
click at [419, 323] on div "Packing" at bounding box center [443, 325] width 236 height 17
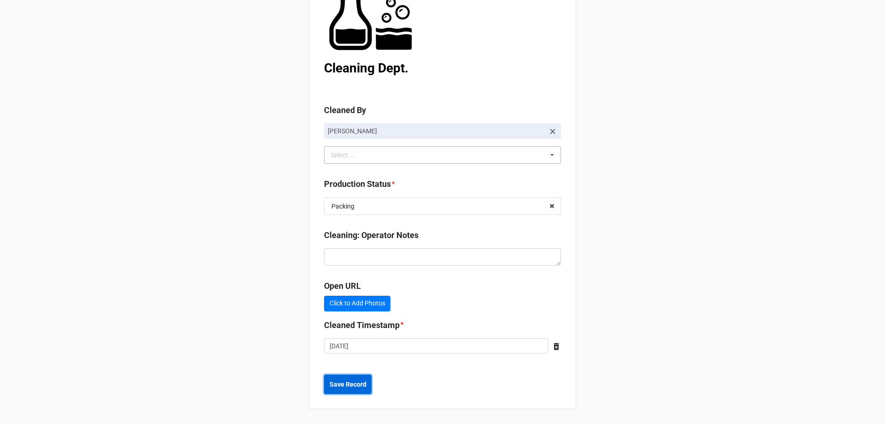
click at [349, 385] on b "Save Record" at bounding box center [348, 384] width 37 height 10
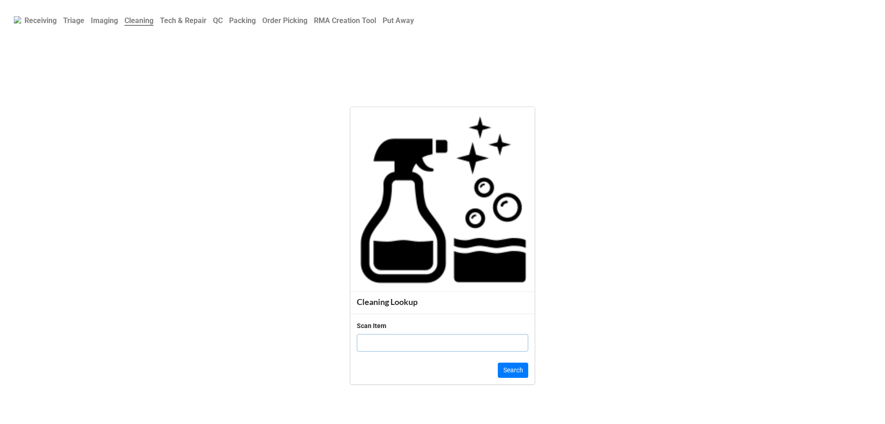
click at [449, 346] on input "text" at bounding box center [442, 343] width 171 height 18
type input "19863955"
click button "Search" at bounding box center [513, 370] width 30 height 16
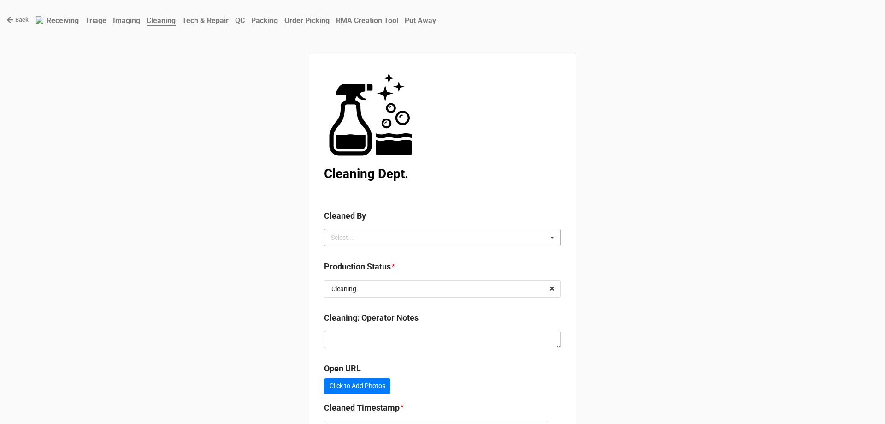
click at [548, 236] on icon at bounding box center [552, 237] width 14 height 17
click at [423, 276] on div "[PERSON_NAME]" at bounding box center [443, 271] width 236 height 17
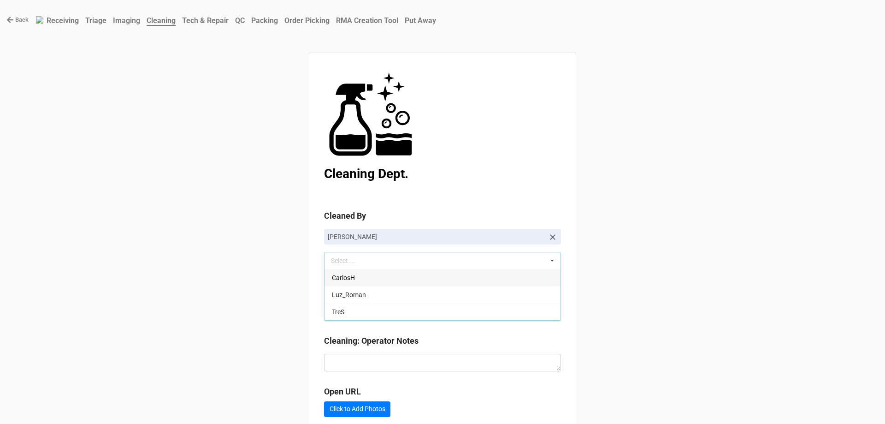
click at [602, 277] on div "Back Receiving Triage Imaging Cleaning Tech & Repair QC Packing Order Picking R…" at bounding box center [442, 264] width 885 height 529
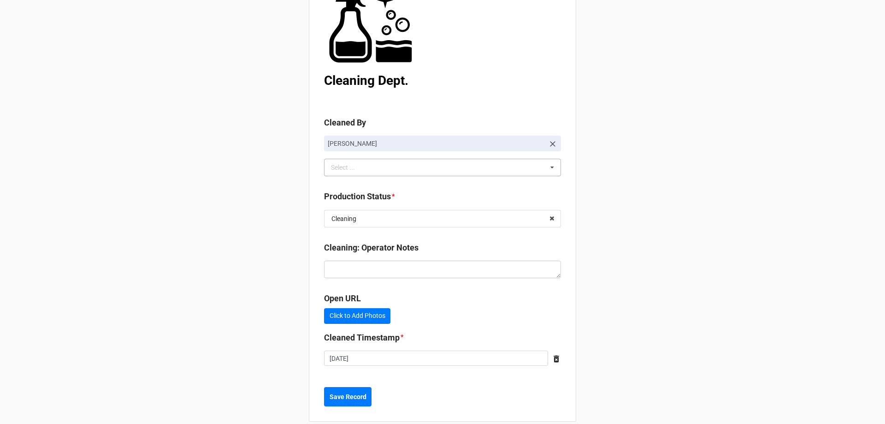
scroll to position [106, 0]
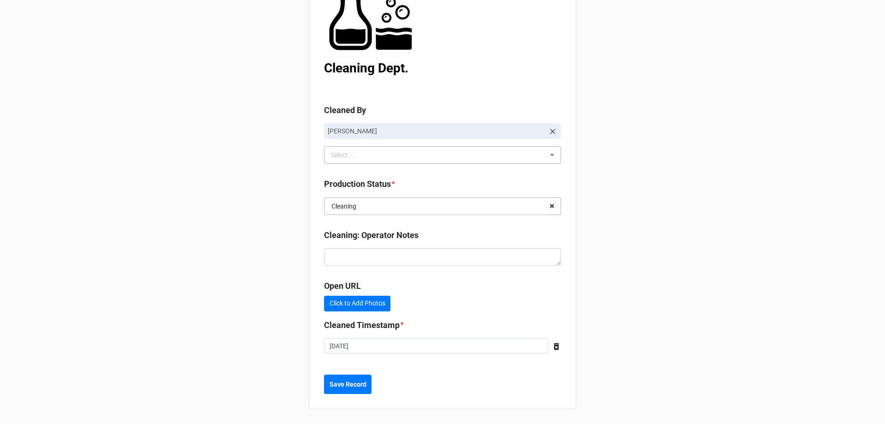
click at [542, 205] on input "text" at bounding box center [443, 206] width 236 height 17
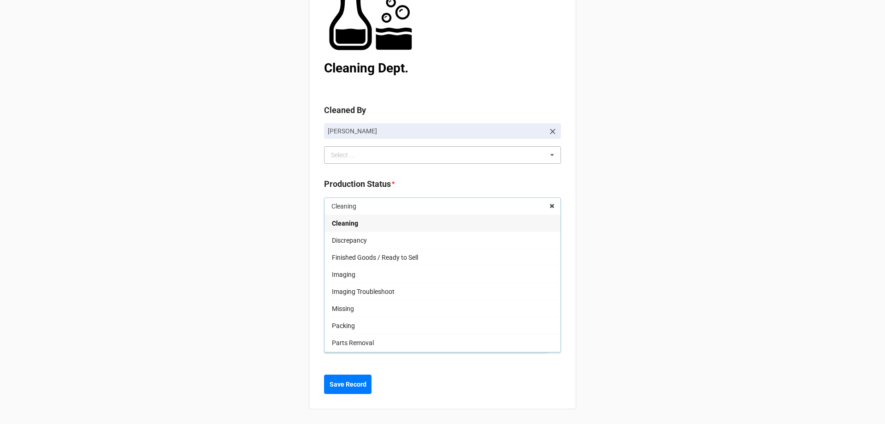
click at [384, 328] on div "Packing" at bounding box center [443, 325] width 236 height 17
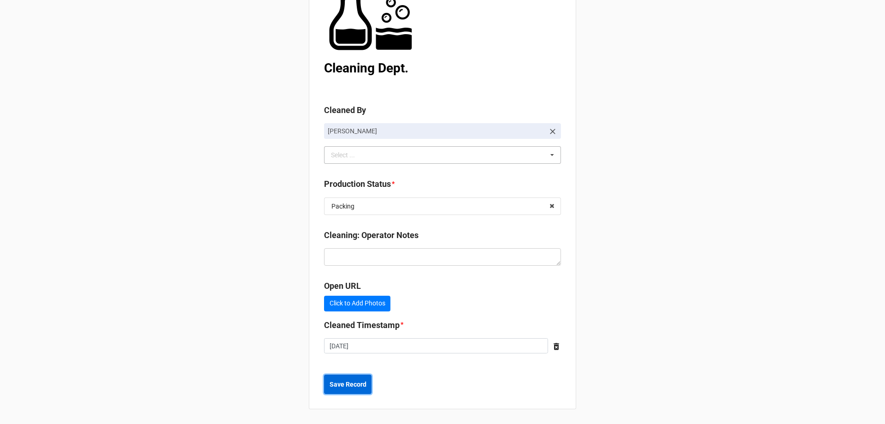
click at [357, 385] on b "Save Record" at bounding box center [348, 384] width 37 height 10
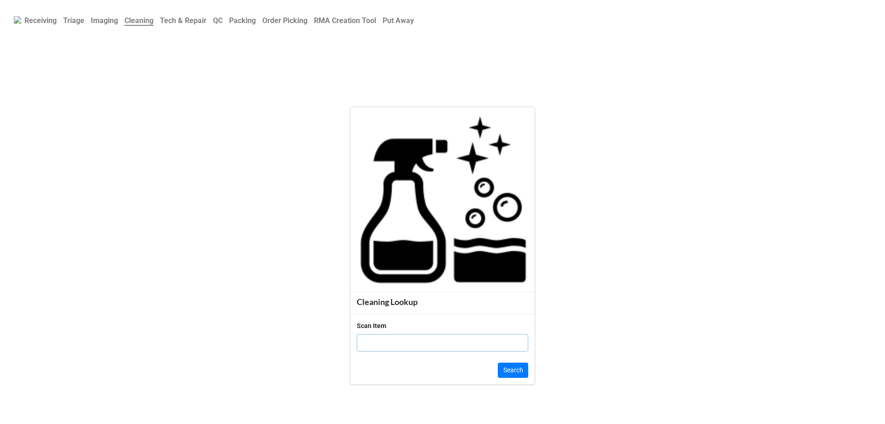
click at [458, 337] on input "text" at bounding box center [442, 343] width 171 height 18
click button "Search" at bounding box center [513, 370] width 30 height 16
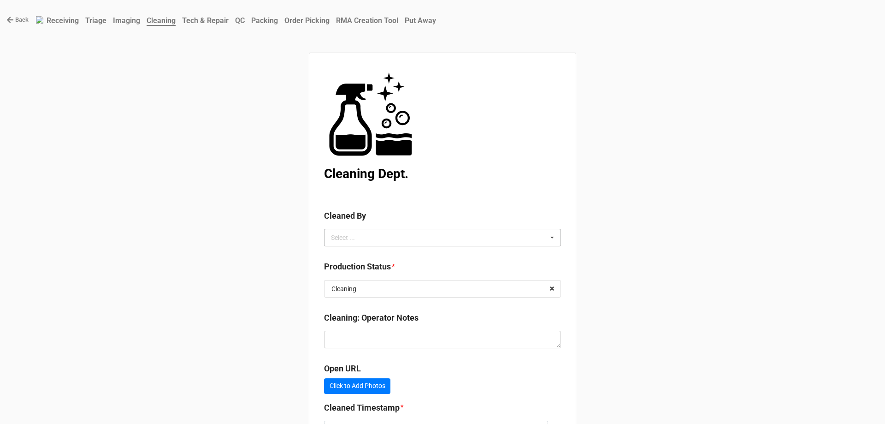
click at [547, 240] on icon at bounding box center [552, 237] width 14 height 17
click at [396, 271] on div "[PERSON_NAME]" at bounding box center [443, 271] width 236 height 17
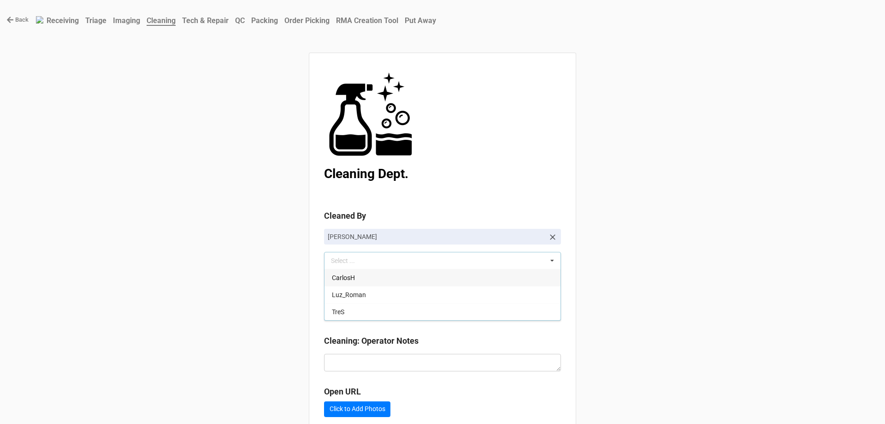
click at [619, 290] on div "Back Receiving Triage Imaging Cleaning Tech & Repair QC Packing Order Picking R…" at bounding box center [442, 264] width 885 height 529
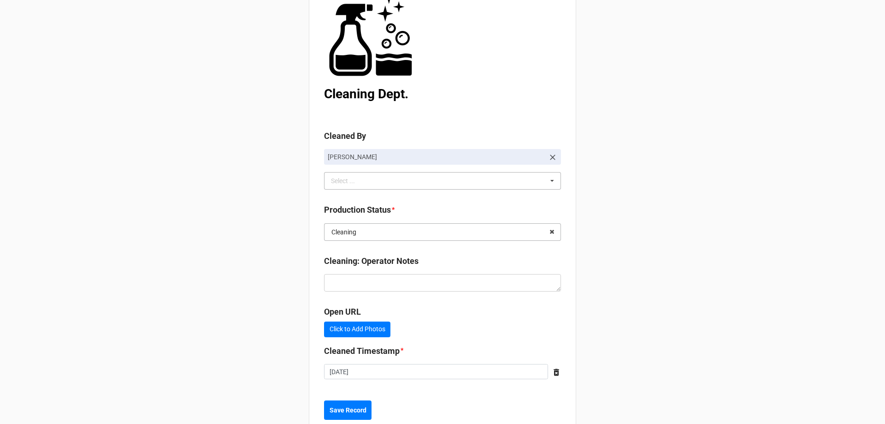
scroll to position [106, 0]
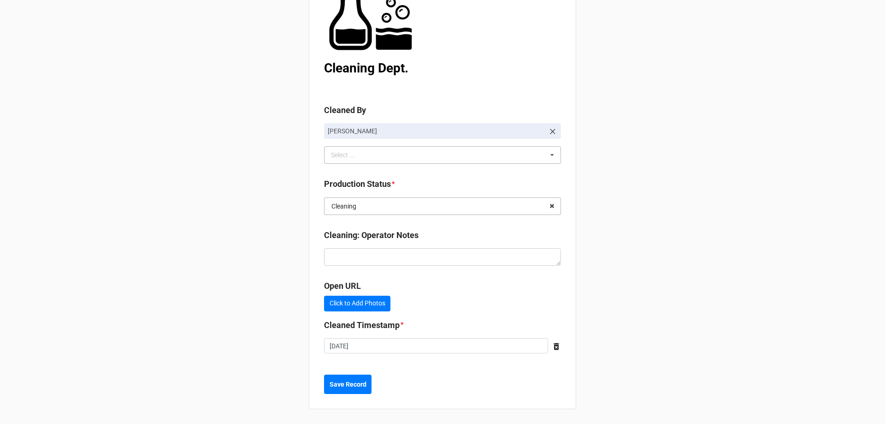
click at [506, 205] on input "text" at bounding box center [443, 206] width 236 height 17
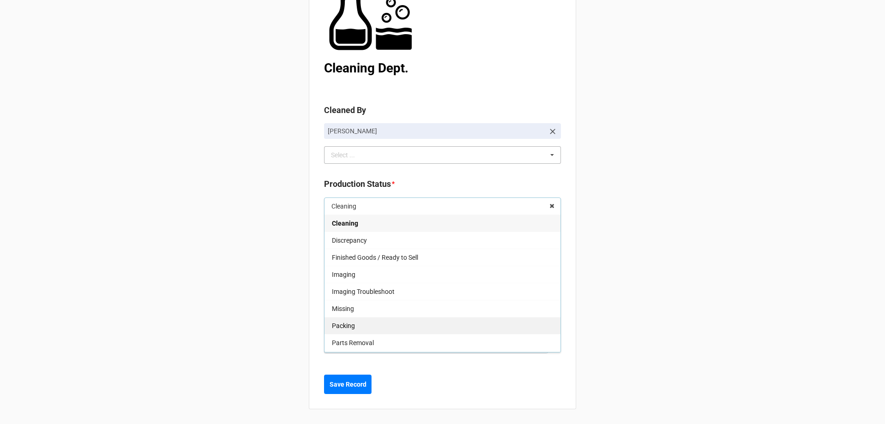
click at [394, 317] on div "Packing" at bounding box center [443, 325] width 236 height 17
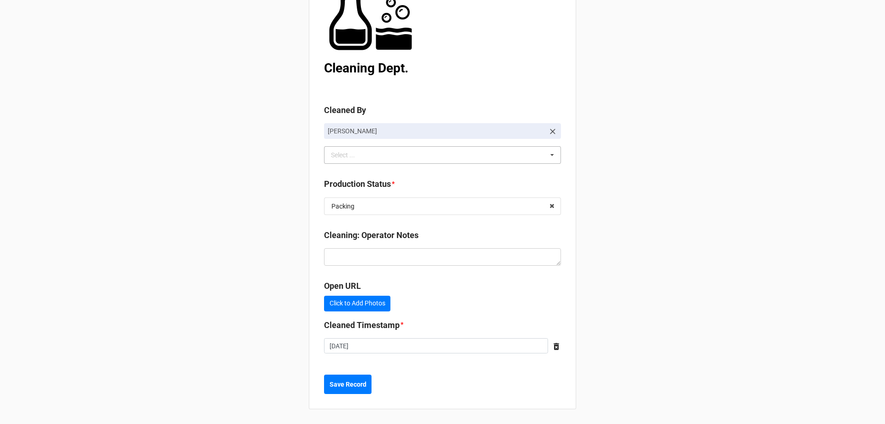
click at [648, 215] on div "Back Receiving Triage Imaging Cleaning Tech & Repair QC Packing Order Picking R…" at bounding box center [442, 158] width 885 height 529
click at [348, 383] on b "Save Record" at bounding box center [348, 384] width 37 height 10
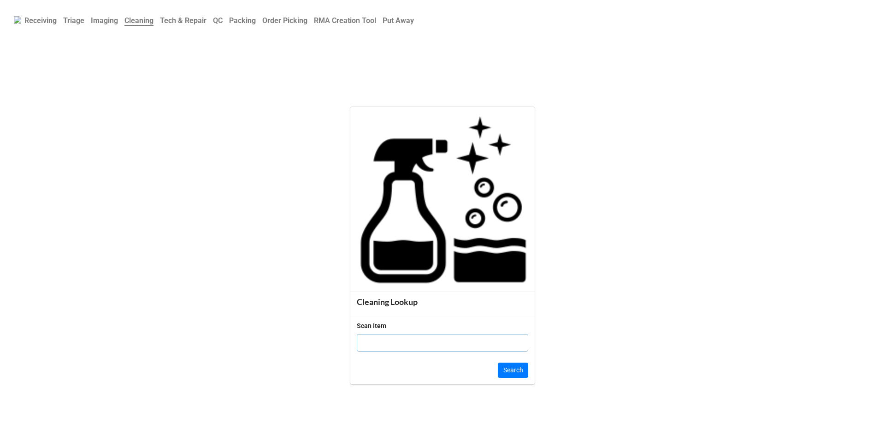
click at [220, 16] on b "QC" at bounding box center [218, 20] width 10 height 9
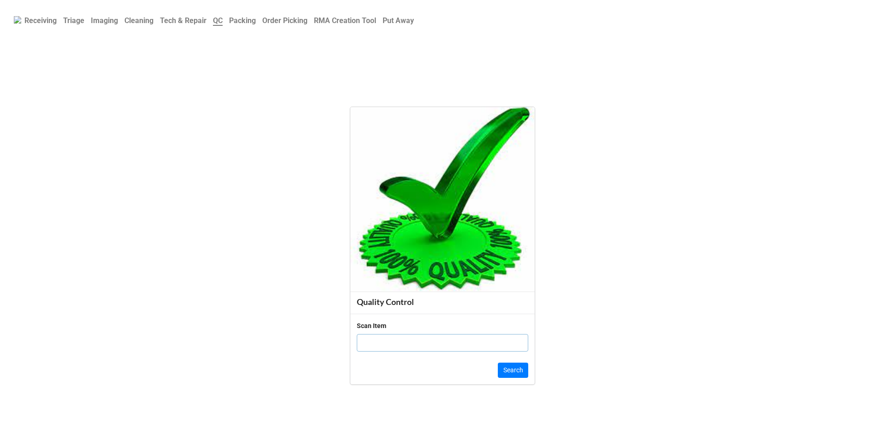
click at [490, 341] on input "text" at bounding box center [442, 343] width 171 height 18
type input "19863"
click button "Search" at bounding box center [513, 370] width 30 height 16
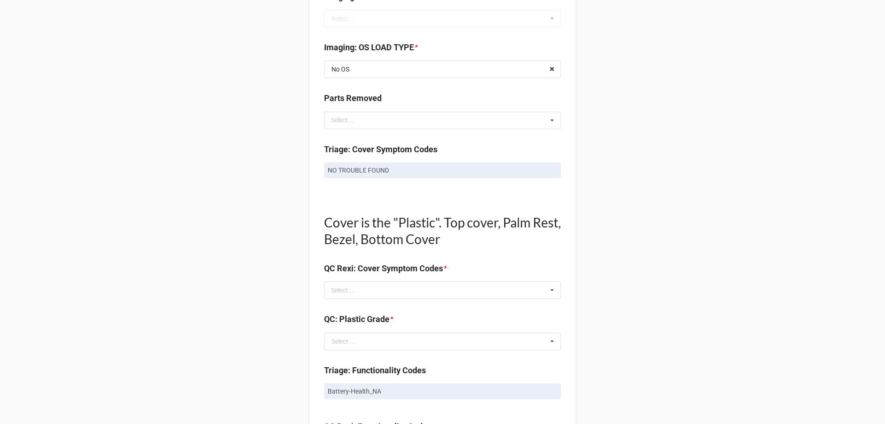
scroll to position [507, 0]
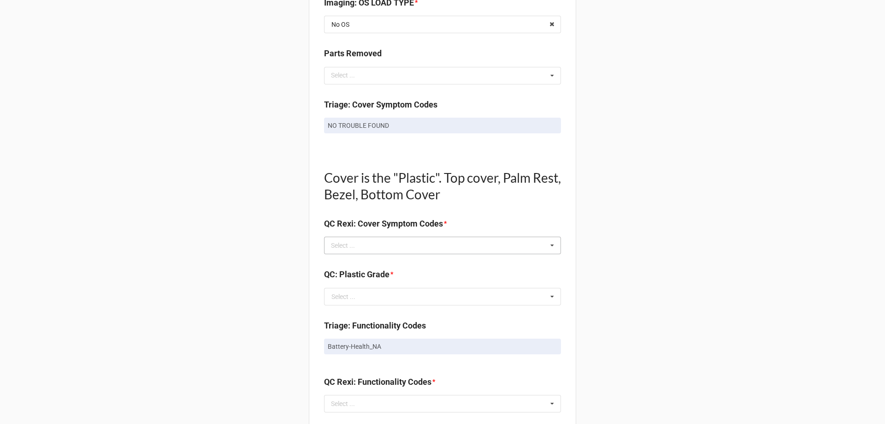
click at [541, 248] on div "Select ... No results found." at bounding box center [442, 245] width 237 height 18
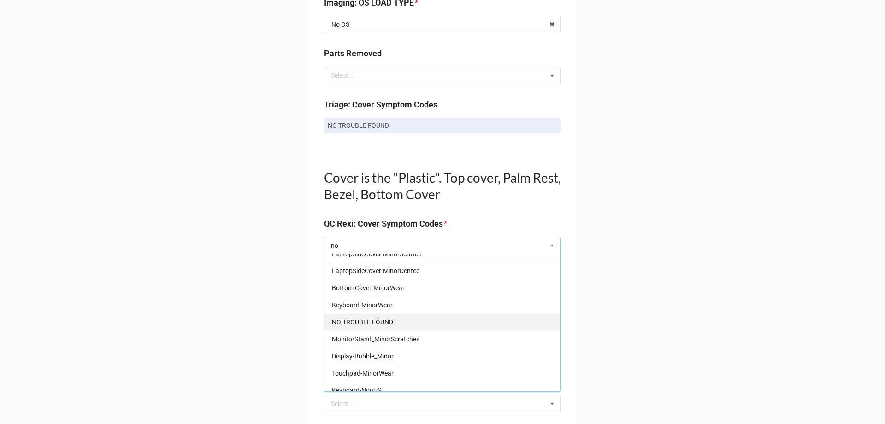
type input "no"
click at [416, 321] on div "NO TROUBLE FOUND" at bounding box center [443, 321] width 236 height 17
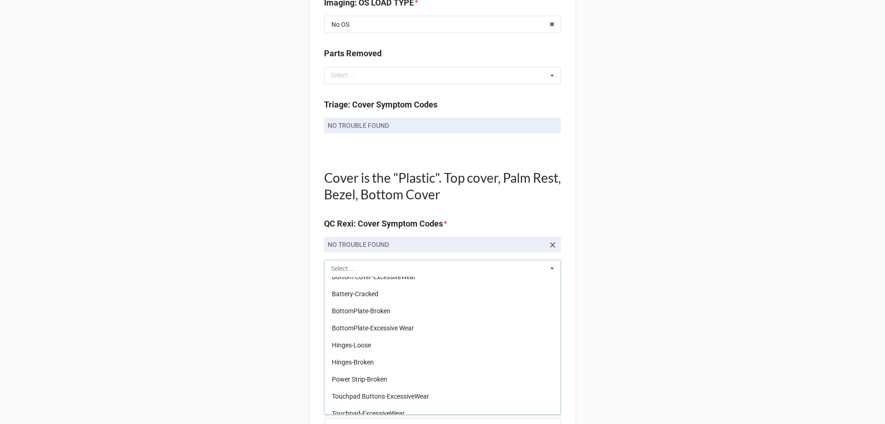
scroll to position [815, 0]
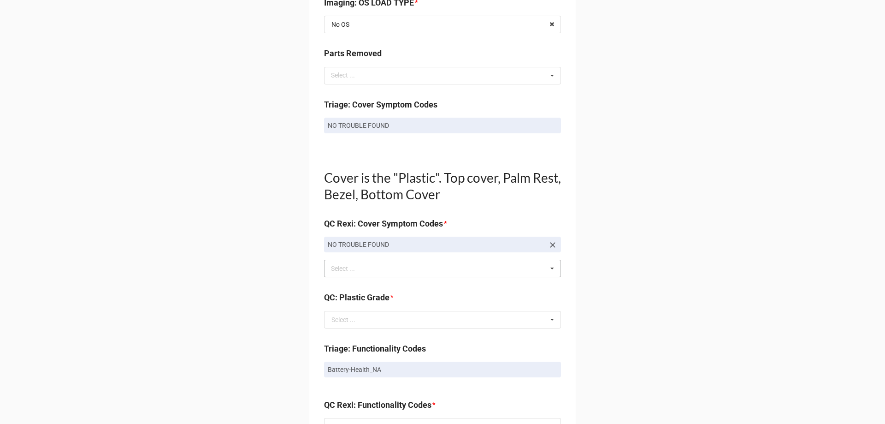
click at [587, 283] on div "Back Receiving Triage Imaging Cleaning Tech & Repair QC Packing Order Picking R…" at bounding box center [442, 292] width 885 height 1598
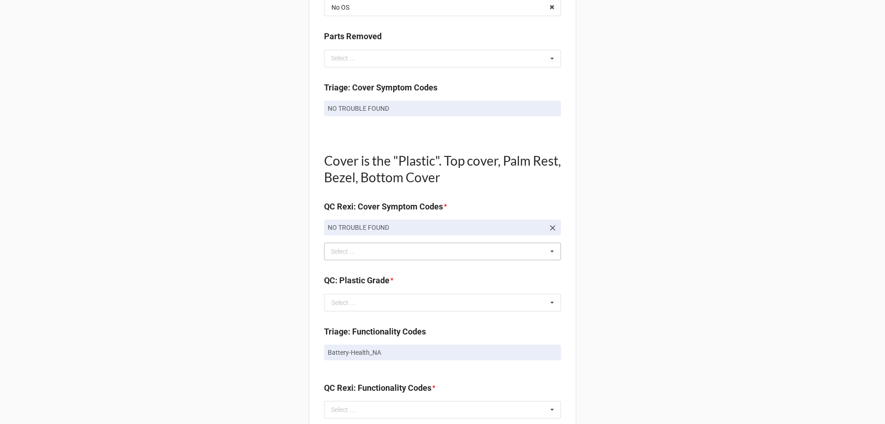
scroll to position [553, 0]
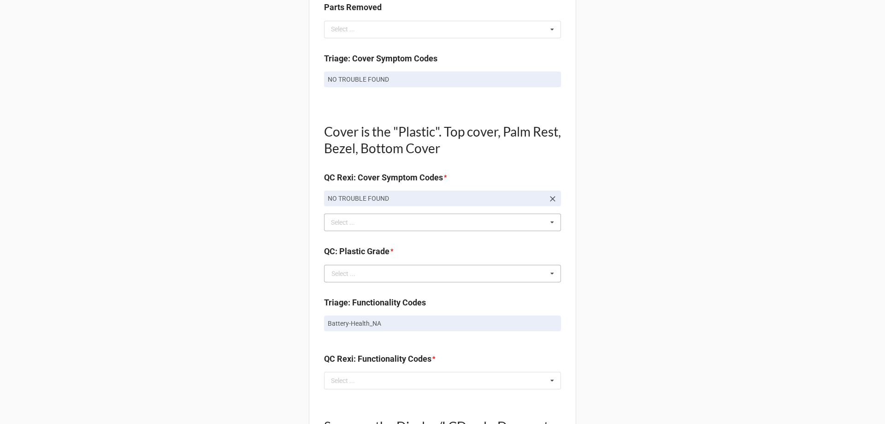
click at [549, 276] on icon at bounding box center [552, 273] width 14 height 17
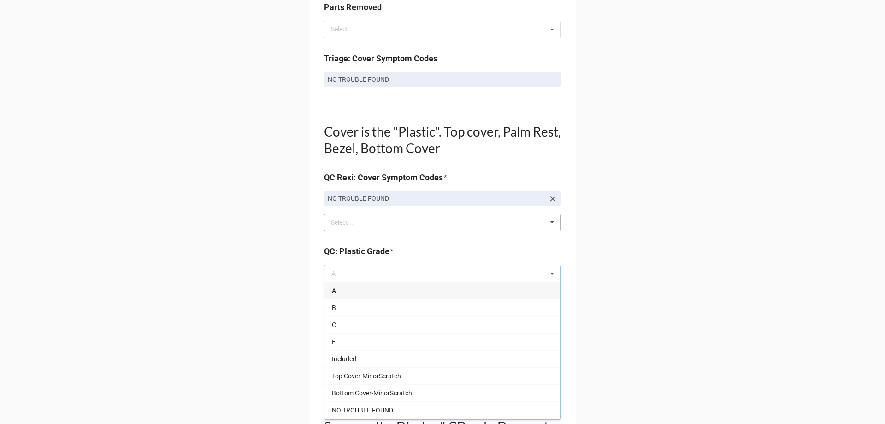
click at [380, 288] on div "A" at bounding box center [443, 290] width 236 height 17
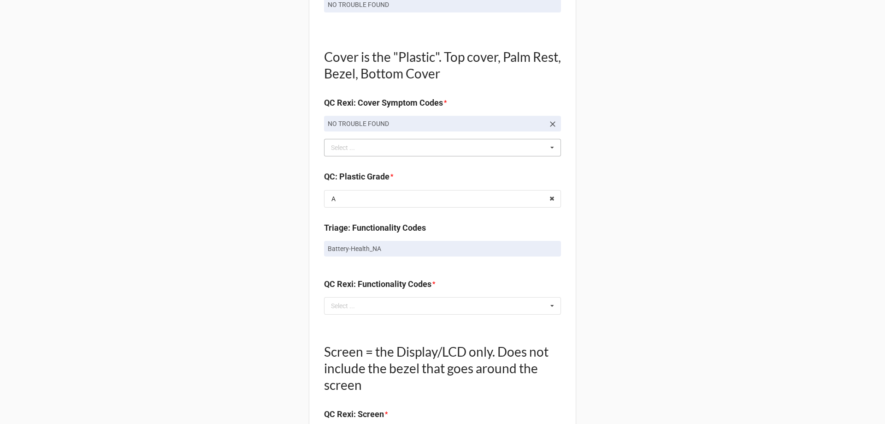
scroll to position [691, 0]
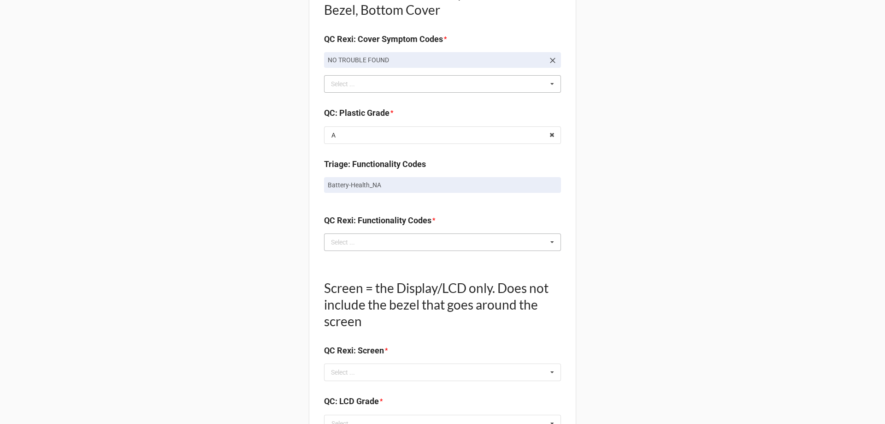
click at [551, 242] on icon at bounding box center [552, 242] width 14 height 17
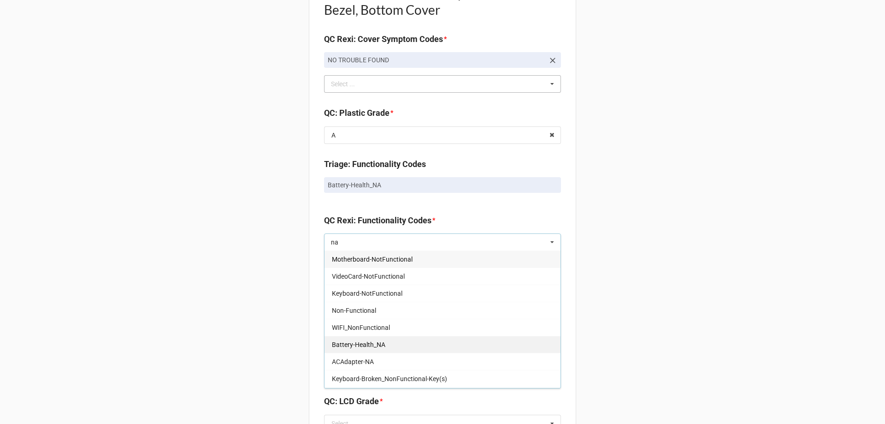
type input "na"
click at [419, 343] on div "Battery-Health_NA" at bounding box center [443, 344] width 236 height 17
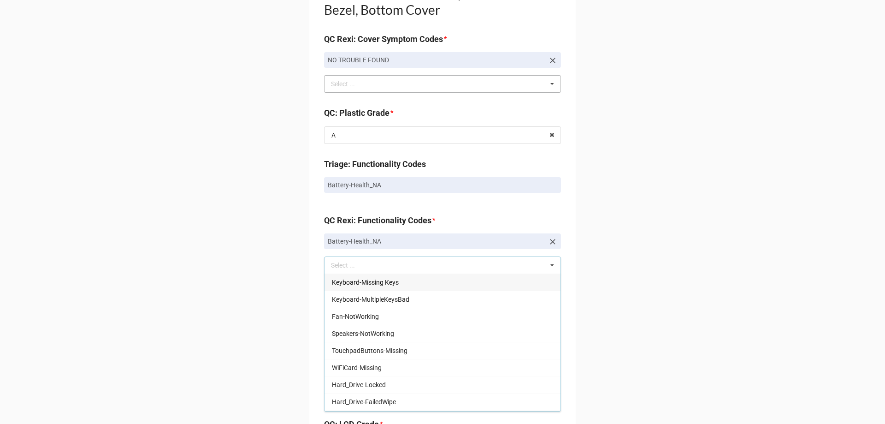
click at [599, 237] on div "Back Receiving Triage Imaging Cleaning Tech & Repair QC Packing Order Picking R…" at bounding box center [442, 119] width 885 height 1621
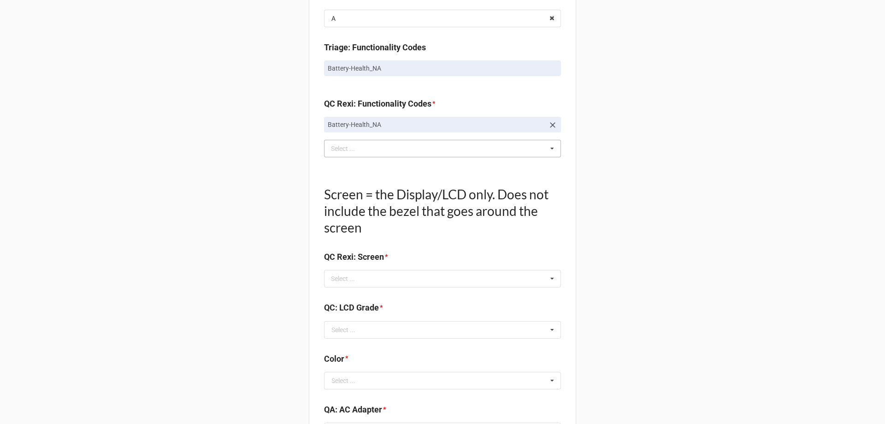
scroll to position [830, 0]
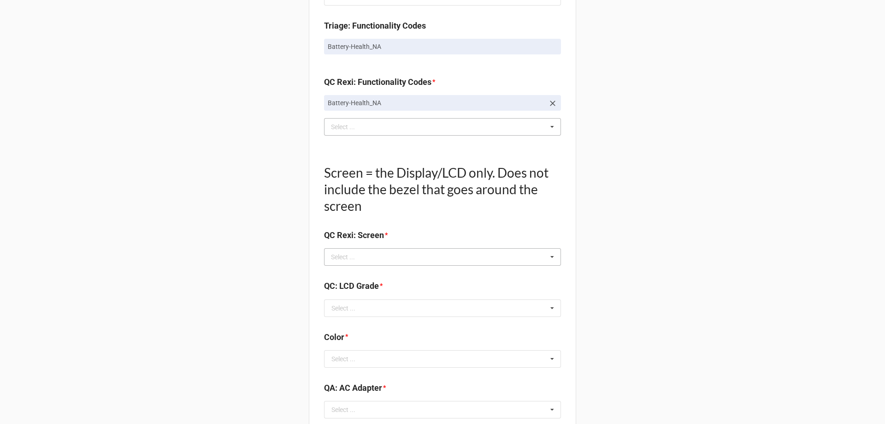
click at [550, 257] on icon at bounding box center [552, 256] width 14 height 17
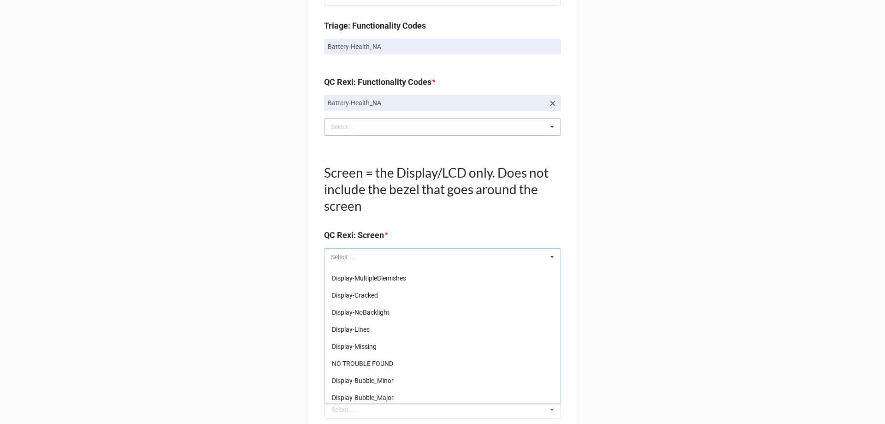
scroll to position [153, 0]
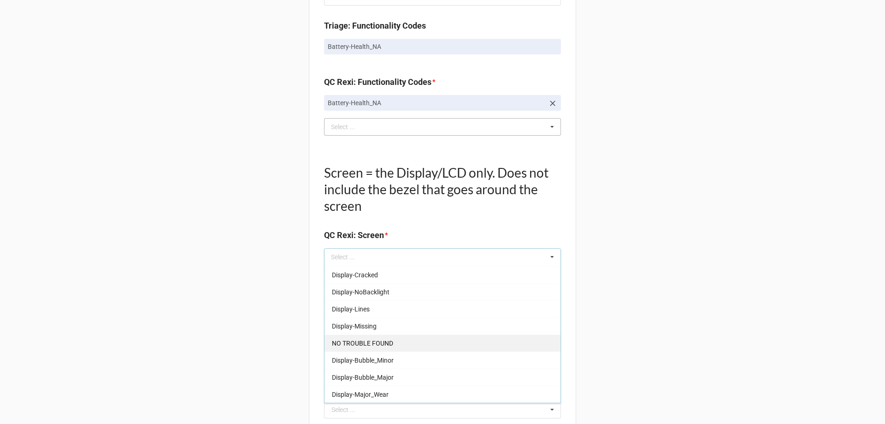
click at [446, 335] on div "NO TROUBLE FOUND" at bounding box center [443, 342] width 236 height 17
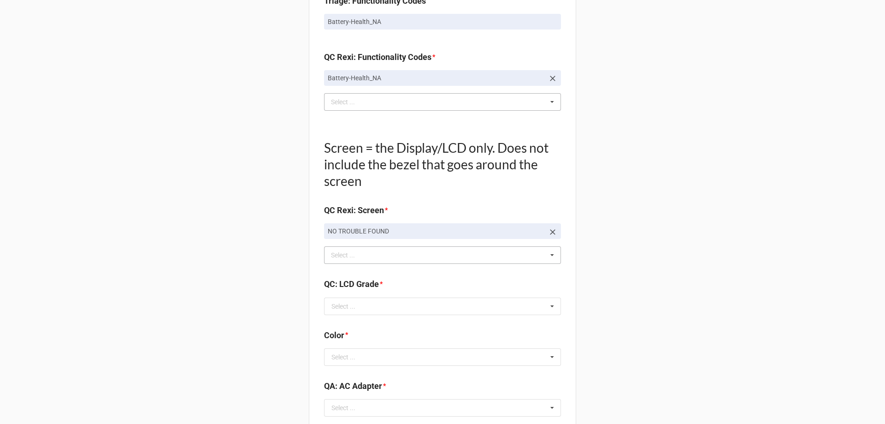
scroll to position [876, 0]
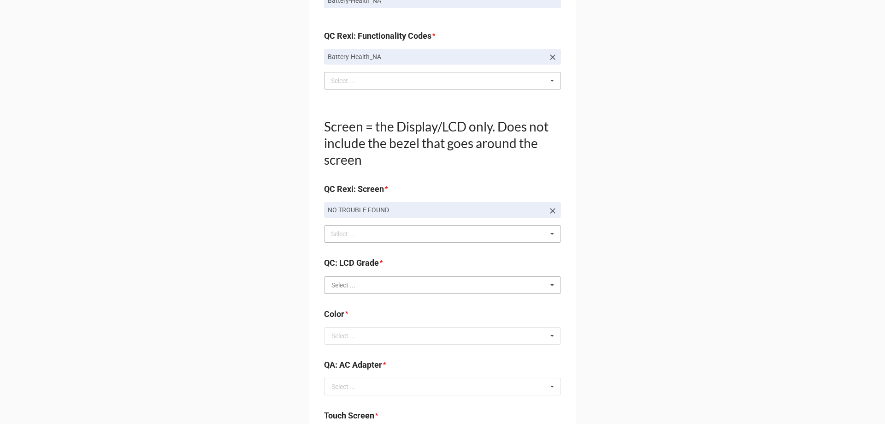
click at [542, 285] on input "text" at bounding box center [443, 285] width 236 height 17
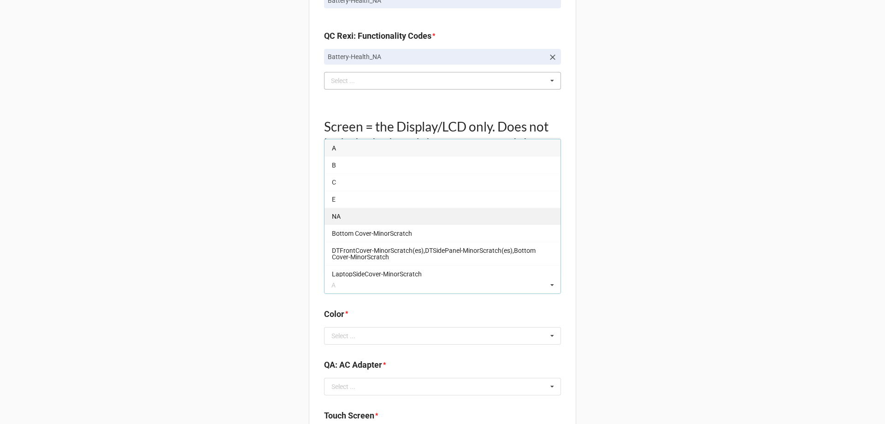
click at [397, 210] on div "NA" at bounding box center [443, 215] width 236 height 17
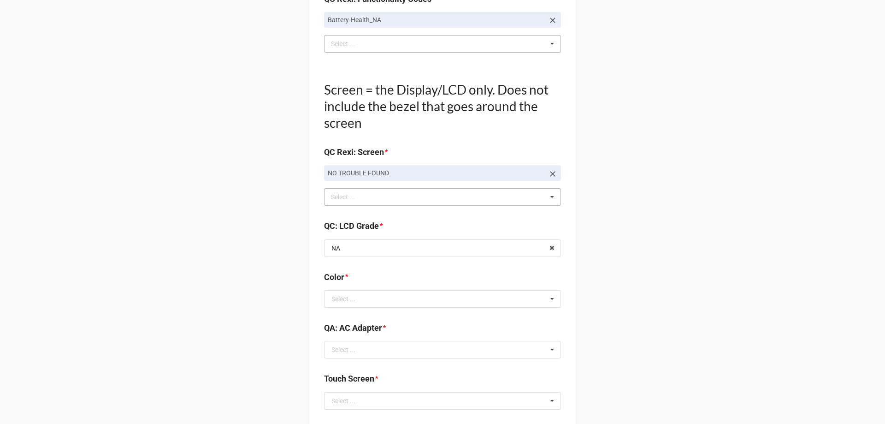
scroll to position [968, 0]
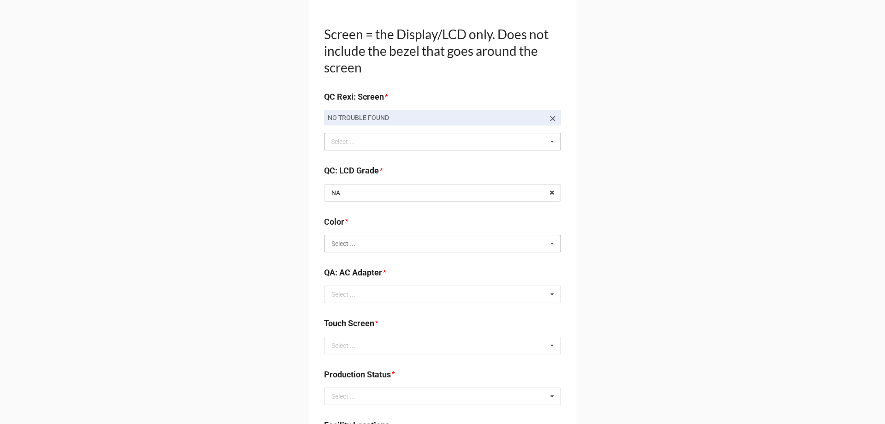
click at [531, 245] on input "text" at bounding box center [443, 243] width 236 height 17
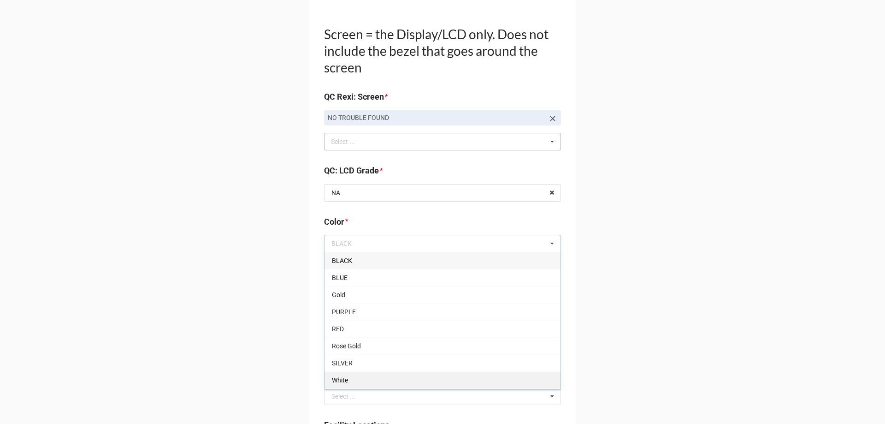
click at [427, 382] on div "White" at bounding box center [443, 379] width 236 height 17
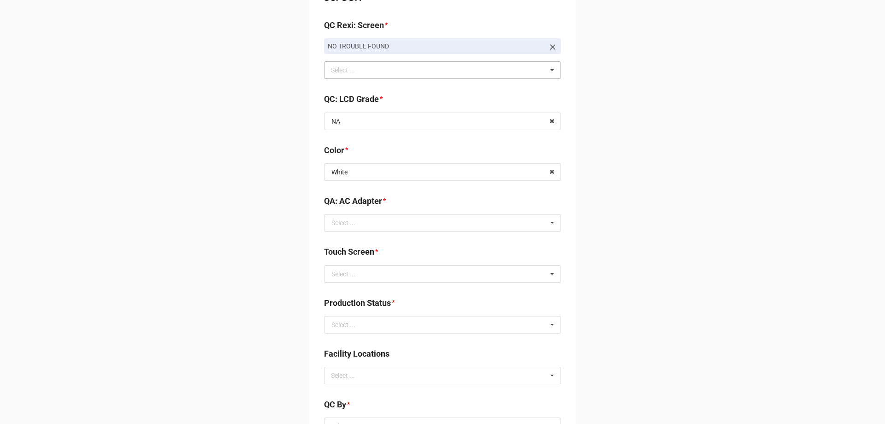
scroll to position [1060, 0]
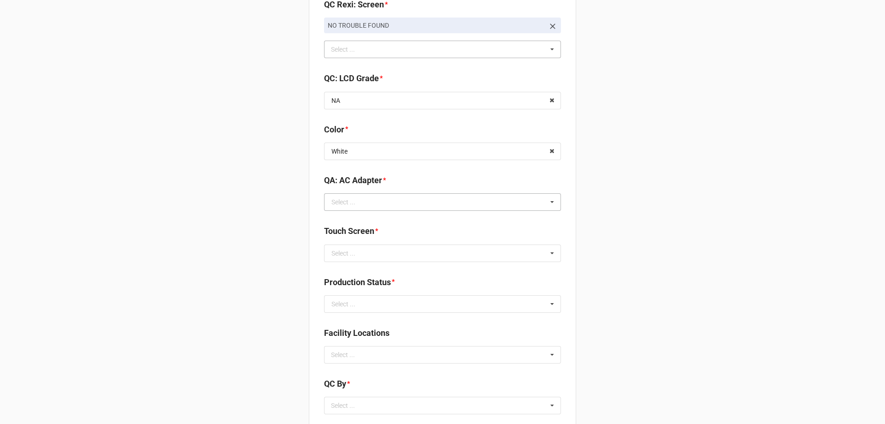
click at [547, 201] on icon at bounding box center [552, 202] width 14 height 17
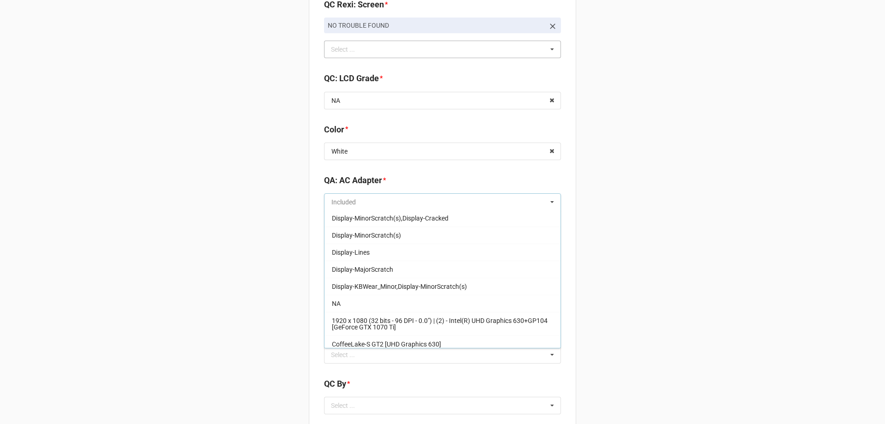
scroll to position [138, 0]
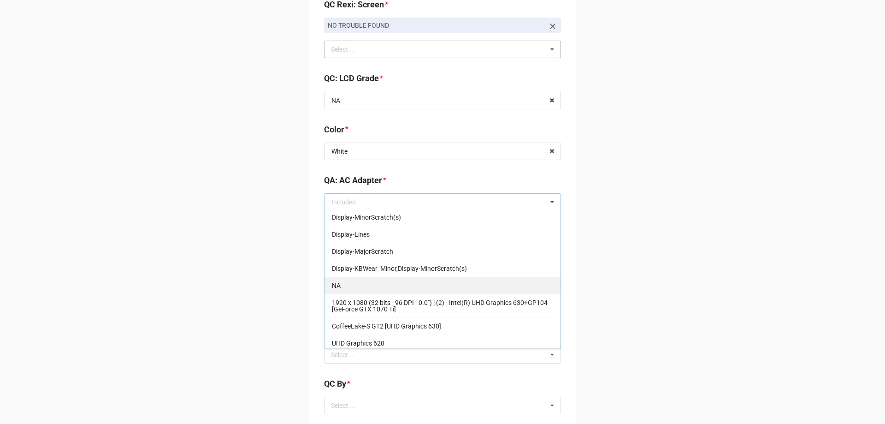
click at [425, 277] on div "NA" at bounding box center [443, 285] width 236 height 17
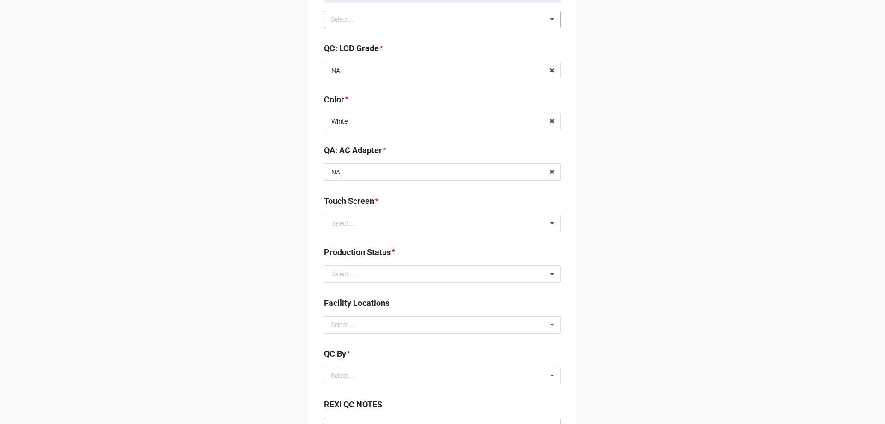
scroll to position [1106, 0]
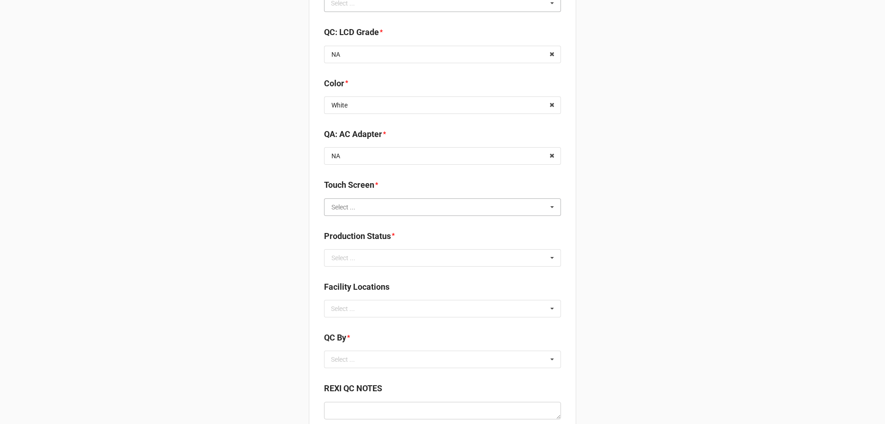
click at [541, 212] on input "text" at bounding box center [443, 207] width 236 height 17
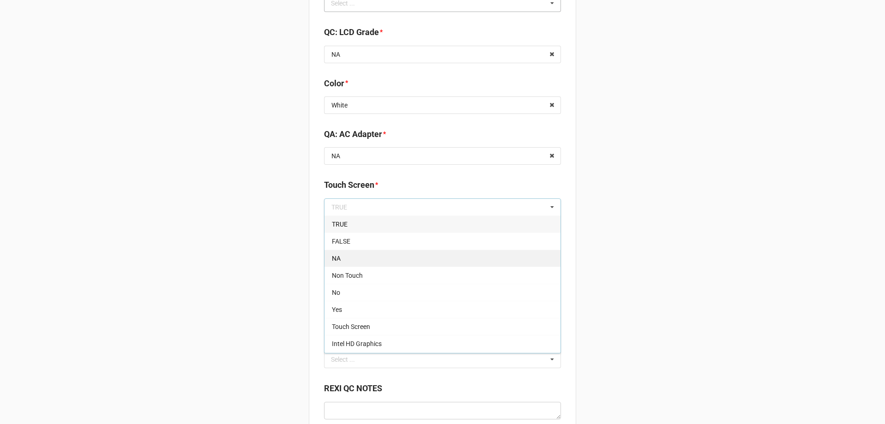
click at [478, 253] on div "NA" at bounding box center [443, 257] width 236 height 17
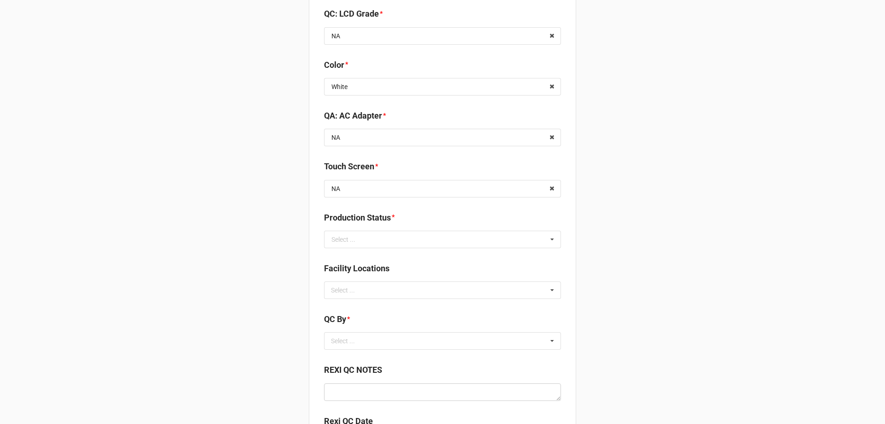
scroll to position [1152, 0]
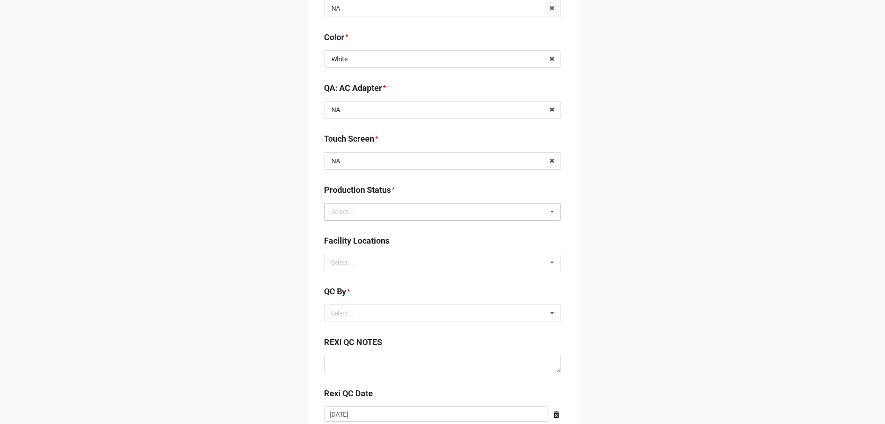
click at [551, 215] on icon at bounding box center [552, 211] width 14 height 17
click at [419, 226] on div "Cleaning" at bounding box center [443, 228] width 236 height 17
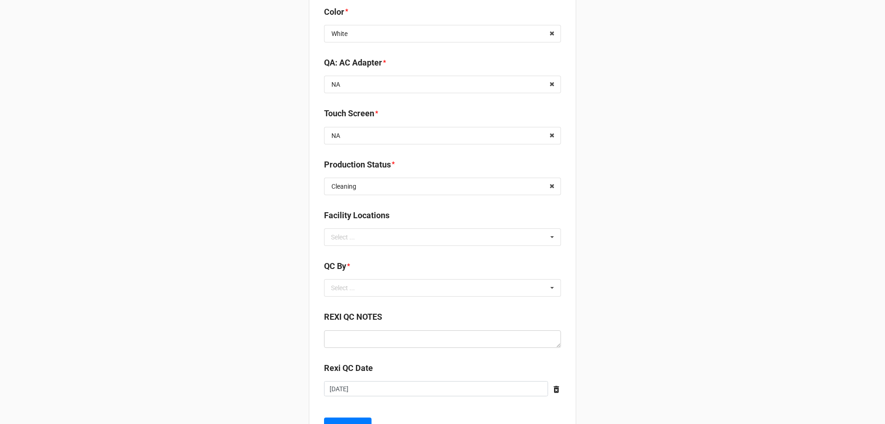
scroll to position [1198, 0]
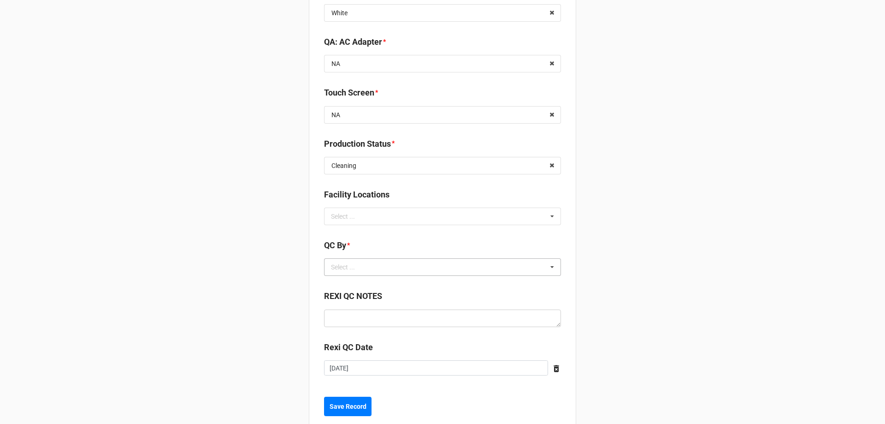
click at [553, 265] on icon at bounding box center [552, 267] width 14 height 17
click at [481, 307] on div "Christian R" at bounding box center [443, 300] width 236 height 17
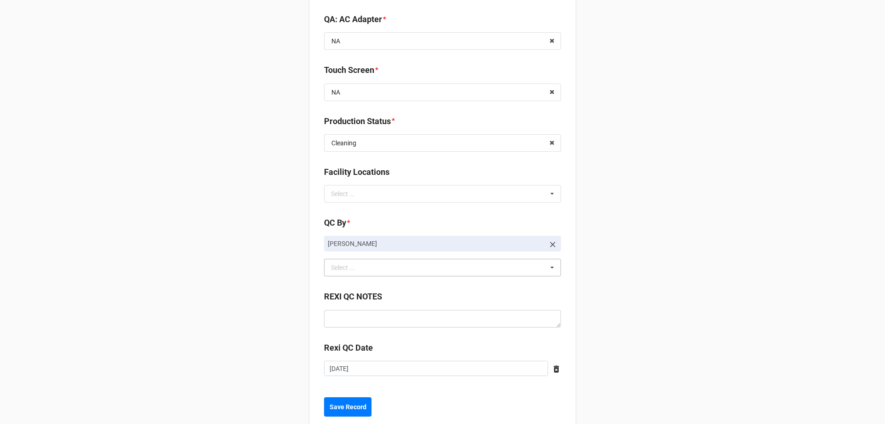
scroll to position [1244, 0]
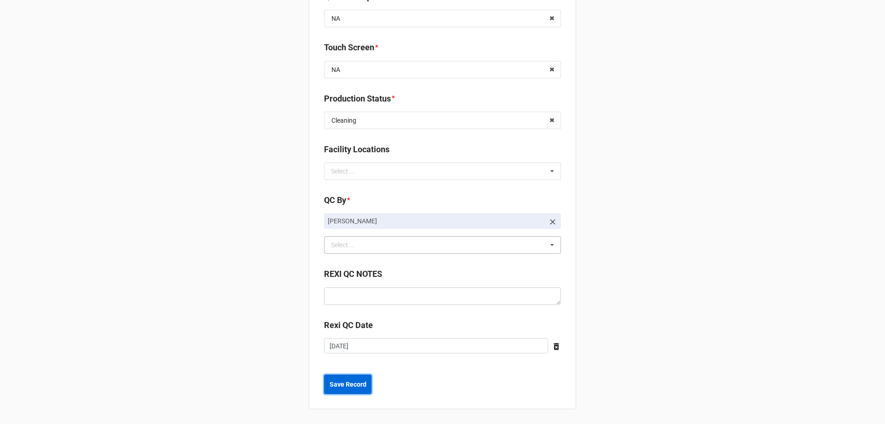
click at [336, 385] on b "Save Record" at bounding box center [348, 384] width 37 height 10
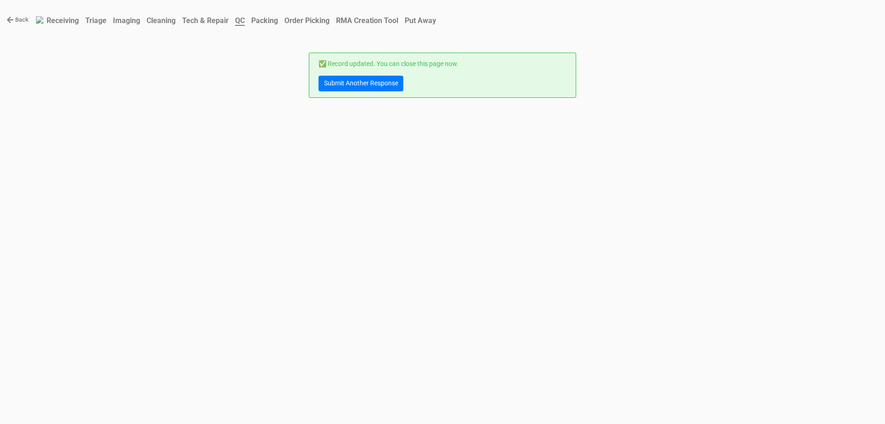
scroll to position [0, 0]
